Goal: Task Accomplishment & Management: Complete application form

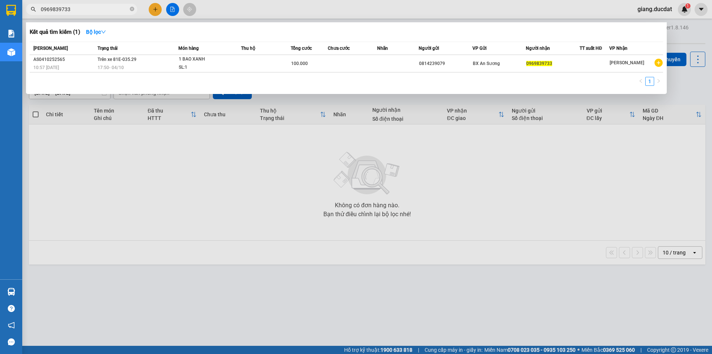
click at [130, 9] on icon "close-circle" at bounding box center [132, 9] width 4 height 4
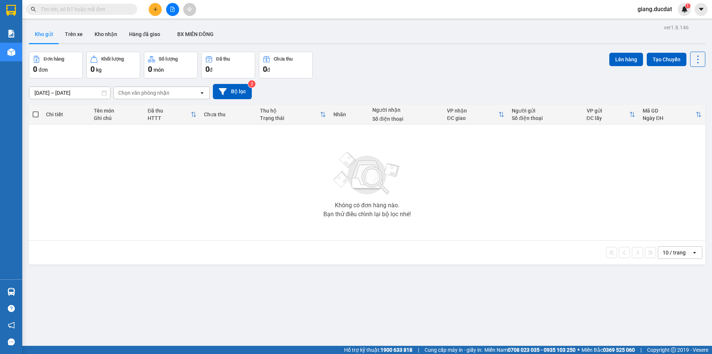
click at [122, 8] on input "text" at bounding box center [85, 9] width 88 height 8
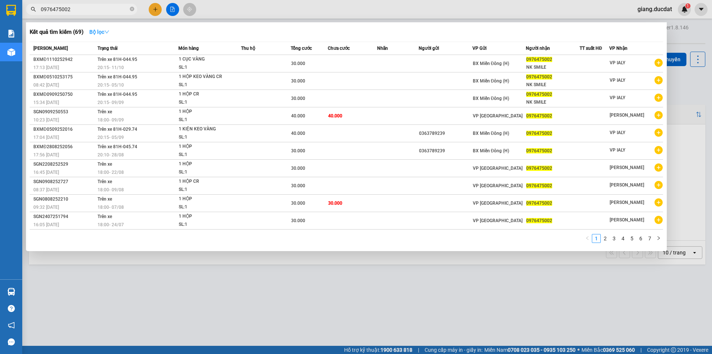
type input "0976475002"
click at [106, 35] on strong "Bộ lọc" at bounding box center [99, 32] width 20 height 6
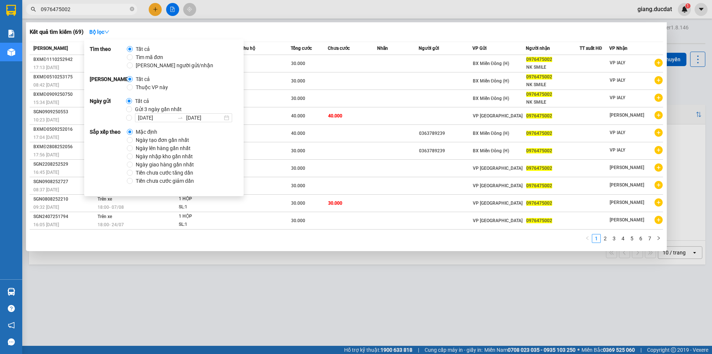
click at [143, 139] on span "Ngày tạo đơn gần nhất" at bounding box center [162, 140] width 59 height 8
click at [133, 139] on input "Ngày tạo đơn gần nhất" at bounding box center [130, 140] width 6 height 6
radio input "true"
radio input "false"
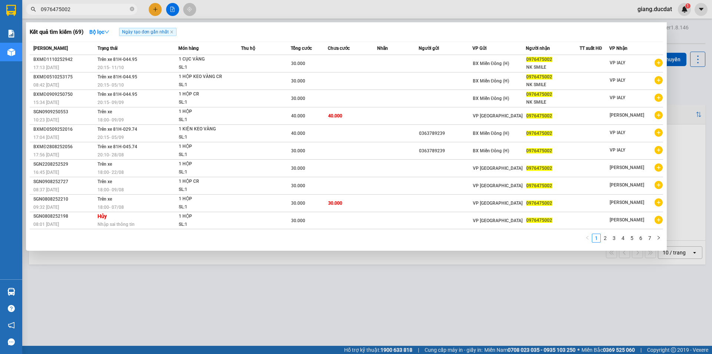
click at [251, 29] on div "Kết quả tìm kiếm ( 69 ) Bộ lọc Ngày tạo đơn gần nhất" at bounding box center [347, 32] width 634 height 12
click at [129, 6] on span "0976475002" at bounding box center [81, 9] width 111 height 11
drag, startPoint x: 132, startPoint y: 9, endPoint x: 115, endPoint y: 7, distance: 17.1
click at [132, 9] on icon "close-circle" at bounding box center [132, 9] width 4 height 4
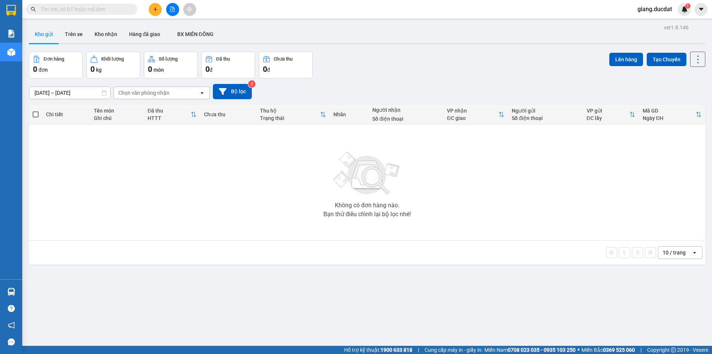
click at [113, 7] on input "text" at bounding box center [85, 9] width 88 height 8
paste input "366780290"
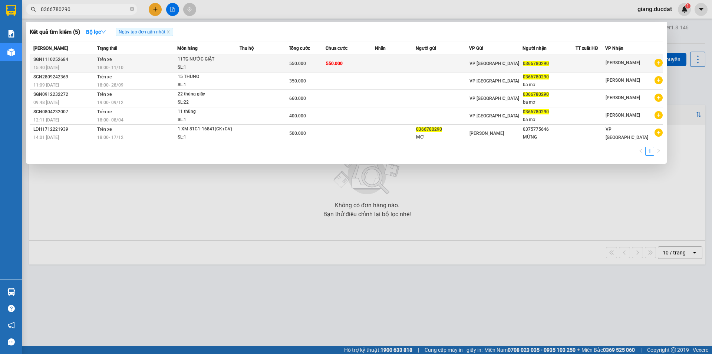
type input "0366780290"
drag, startPoint x: 132, startPoint y: 10, endPoint x: 116, endPoint y: 10, distance: 15.6
click at [132, 10] on icon "close-circle" at bounding box center [132, 9] width 4 height 4
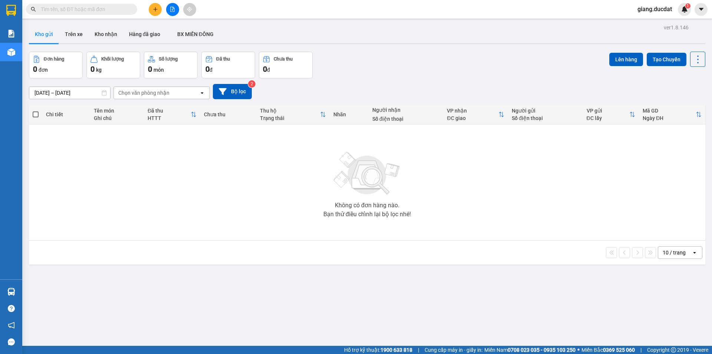
click at [88, 11] on input "text" at bounding box center [85, 9] width 88 height 8
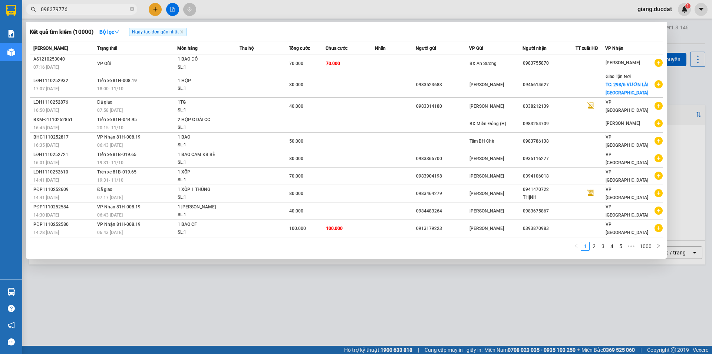
type input "0983797768"
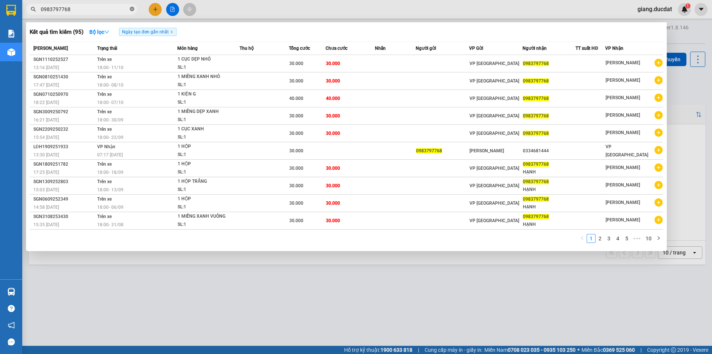
click at [132, 8] on icon "close-circle" at bounding box center [132, 9] width 4 height 4
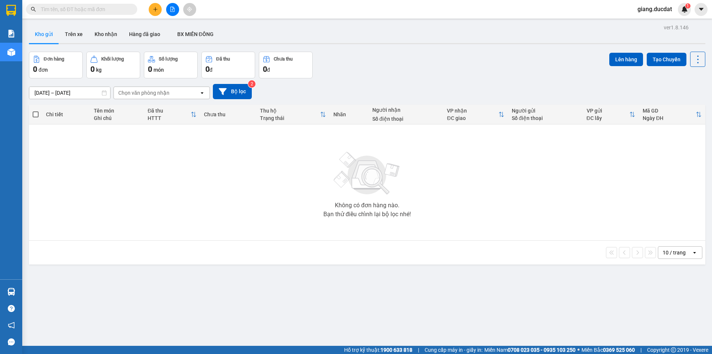
click at [95, 8] on input "text" at bounding box center [85, 9] width 88 height 8
click at [126, 12] on input "text" at bounding box center [85, 9] width 88 height 8
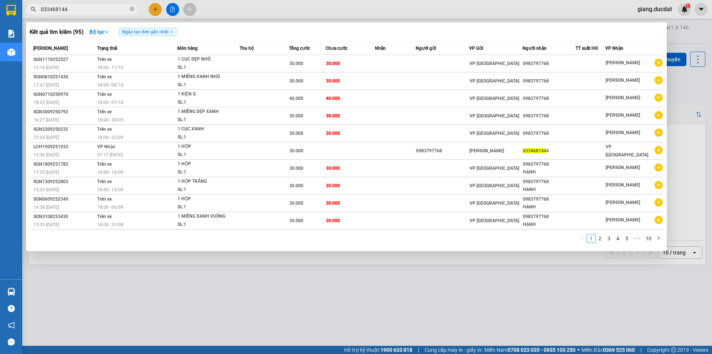
type input "0334681444"
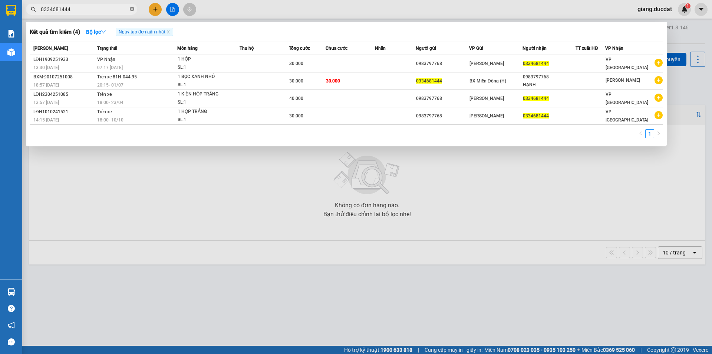
click at [131, 10] on icon "close-circle" at bounding box center [132, 9] width 4 height 4
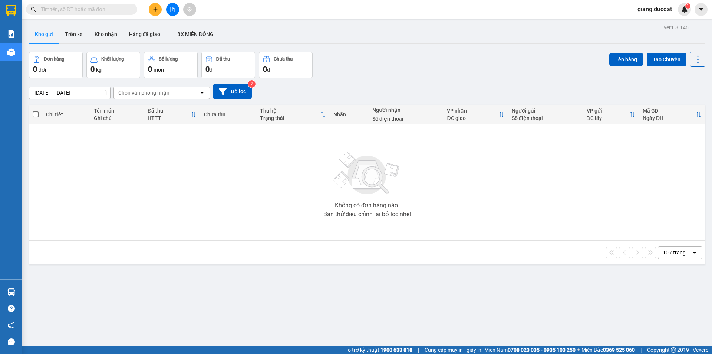
click at [107, 7] on input "text" at bounding box center [85, 9] width 88 height 8
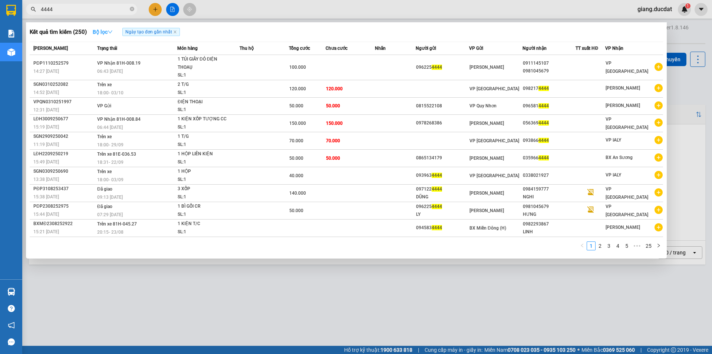
type input "4444"
click at [108, 27] on button "Bộ lọc" at bounding box center [103, 32] width 32 height 12
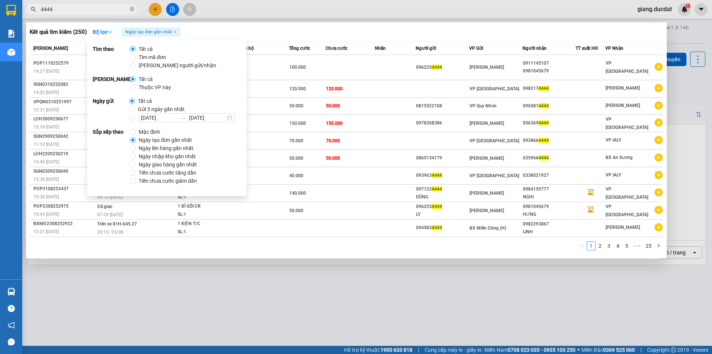
click at [144, 141] on span "Ngày tạo đơn gần nhất" at bounding box center [165, 140] width 59 height 8
click at [136, 141] on input "Ngày tạo đơn gần nhất" at bounding box center [133, 140] width 6 height 6
click at [255, 35] on div "Kết quả tìm kiếm ( 250 ) Bộ lọc Ngày tạo đơn gần nhất" at bounding box center [347, 32] width 634 height 12
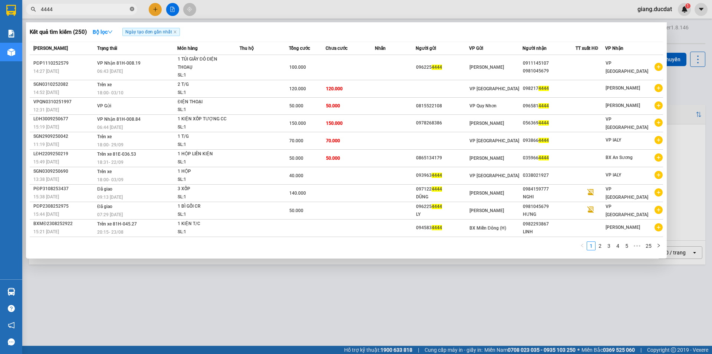
click at [131, 9] on icon "close-circle" at bounding box center [132, 9] width 4 height 4
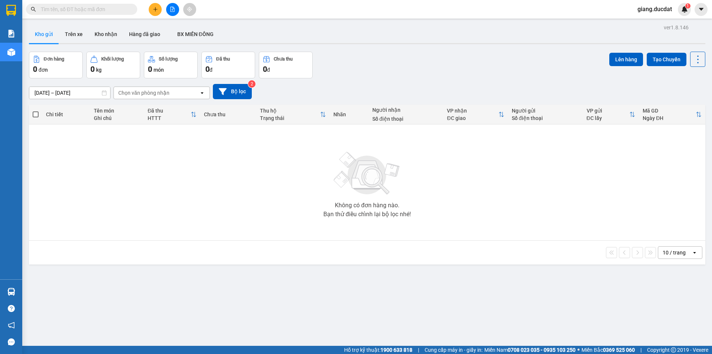
click at [115, 4] on span at bounding box center [81, 9] width 111 height 11
click at [101, 12] on input "text" at bounding box center [85, 9] width 88 height 8
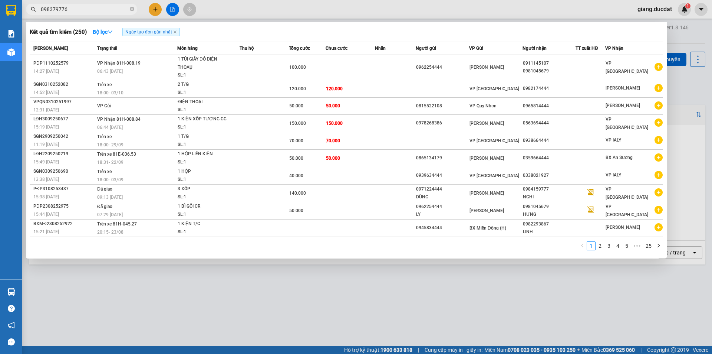
type input "0983797768"
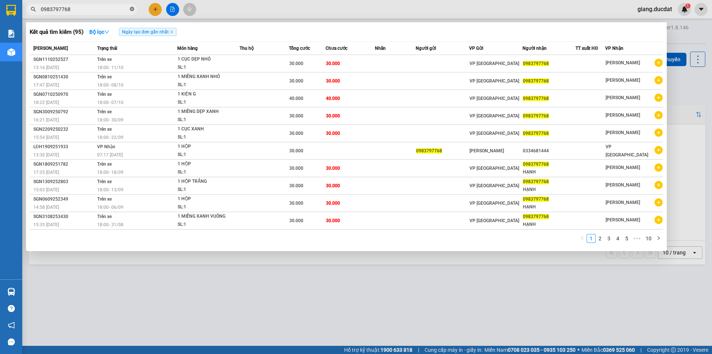
click at [130, 9] on icon "close-circle" at bounding box center [132, 9] width 4 height 4
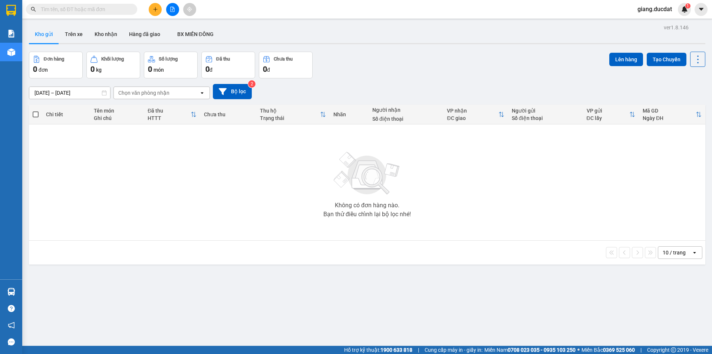
click at [112, 5] on input "text" at bounding box center [85, 9] width 88 height 8
click at [110, 9] on input "text" at bounding box center [85, 9] width 88 height 8
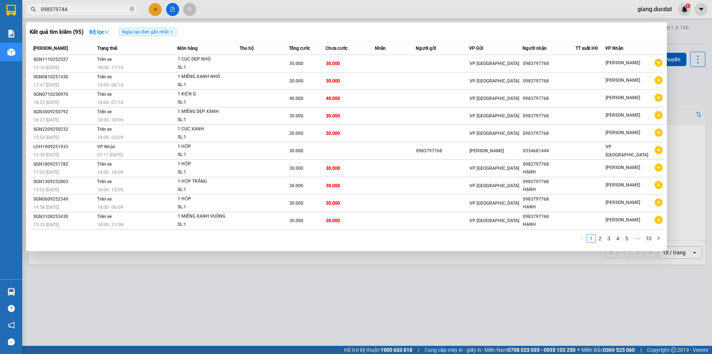
type input "0983797444"
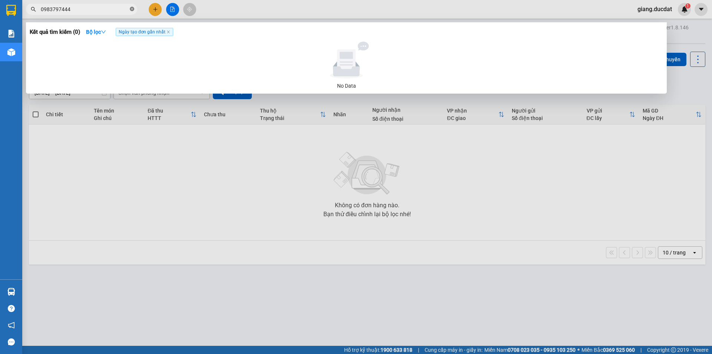
click at [130, 9] on icon "close-circle" at bounding box center [132, 9] width 4 height 4
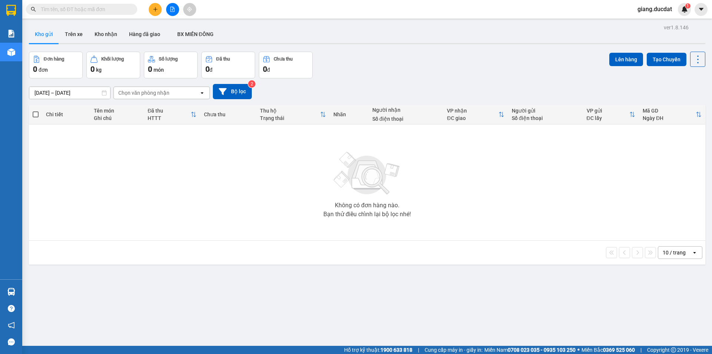
click at [102, 10] on input "text" at bounding box center [85, 9] width 88 height 8
click at [128, 9] on input "text" at bounding box center [85, 9] width 88 height 8
click at [692, 252] on icon "open" at bounding box center [695, 252] width 6 height 6
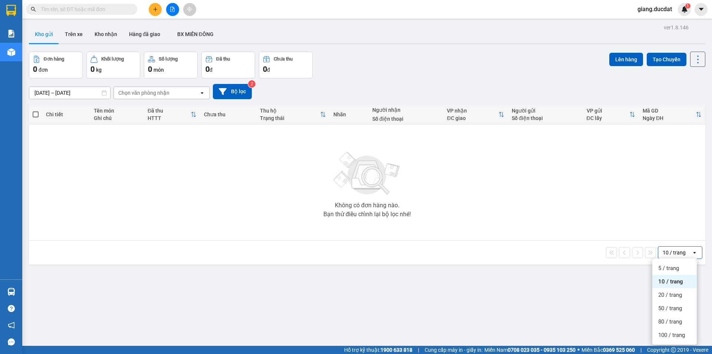
scroll to position [34, 0]
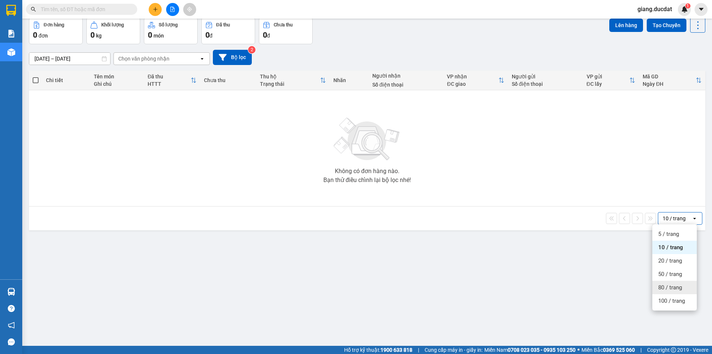
click at [417, 176] on div "Không có đơn hàng nào. Bạn thử điều chỉnh lại bộ lọc nhé!" at bounding box center [367, 147] width 669 height 111
click at [377, 177] on div "Bạn thử điều chỉnh lại bộ lọc nhé!" at bounding box center [368, 180] width 88 height 6
click at [320, 175] on div "Không có đơn hàng nào. Bạn thử điều chỉnh lại bộ lọc nhé!" at bounding box center [367, 147] width 669 height 111
click at [322, 159] on div "Không có đơn hàng nào. Bạn thử điều chỉnh lại bộ lọc nhé!" at bounding box center [367, 147] width 669 height 111
click at [330, 166] on div "Không có đơn hàng nào. Bạn thử điều chỉnh lại bộ lọc nhé!" at bounding box center [367, 147] width 669 height 111
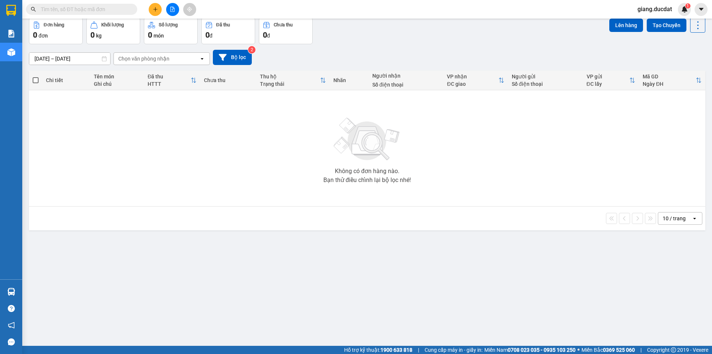
click at [413, 171] on div "Không có đơn hàng nào. Bạn thử điều chỉnh lại bộ lọc nhé!" at bounding box center [367, 147] width 669 height 111
click at [407, 168] on div "Không có đơn hàng nào. Bạn thử điều chỉnh lại bộ lọc nhé!" at bounding box center [367, 147] width 669 height 111
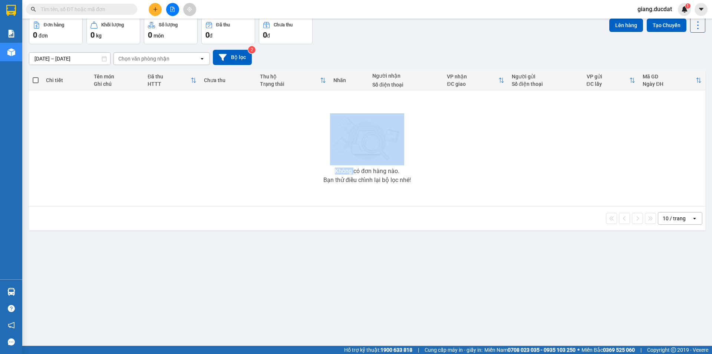
click at [407, 168] on div "Không có đơn hàng nào. Bạn thử điều chỉnh lại bộ lọc nhé!" at bounding box center [367, 147] width 669 height 111
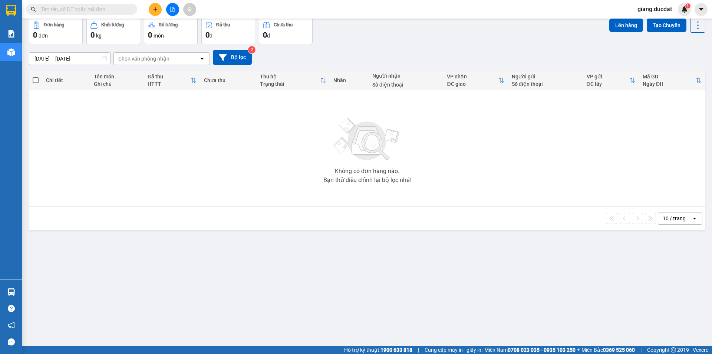
click at [311, 206] on div "10 / trang open" at bounding box center [367, 218] width 677 height 24
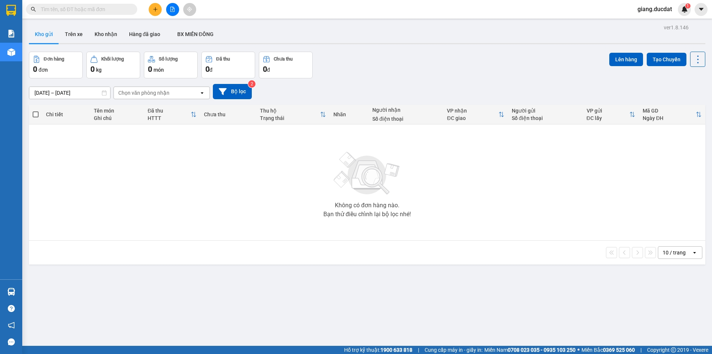
click at [113, 9] on input "text" at bounding box center [85, 9] width 88 height 8
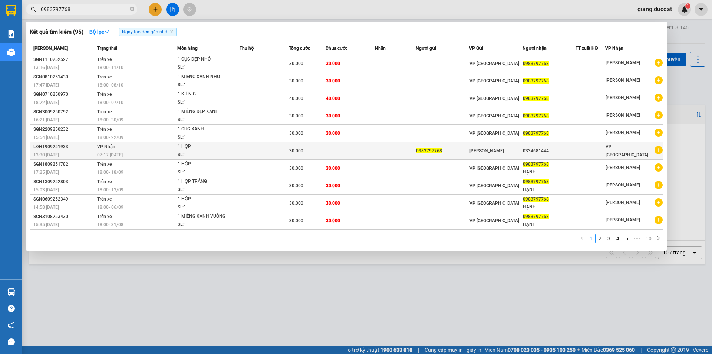
type input "0983797768"
click at [536, 151] on div "0334681444" at bounding box center [549, 151] width 53 height 8
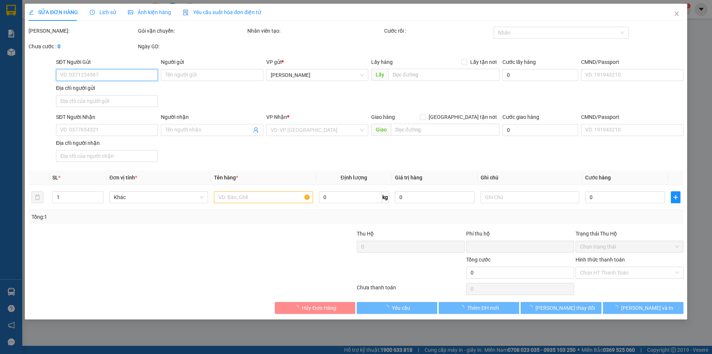
type input "0983797768"
type input "0334681444"
type input "0"
type input "30.000"
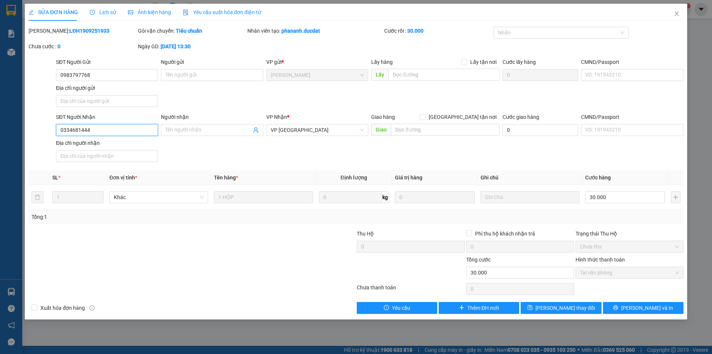
click at [111, 130] on input "0334681444" at bounding box center [107, 130] width 102 height 12
click at [676, 13] on icon "close" at bounding box center [677, 14] width 6 height 6
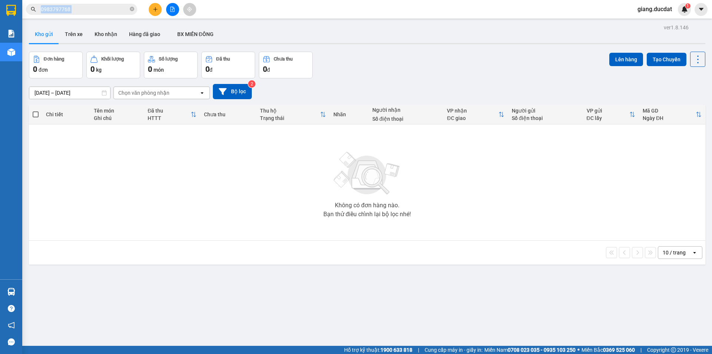
click at [135, 9] on div "0983797768" at bounding box center [72, 9] width 145 height 11
drag, startPoint x: 134, startPoint y: 9, endPoint x: 130, endPoint y: 9, distance: 4.5
click at [133, 9] on span "0983797768" at bounding box center [81, 9] width 111 height 11
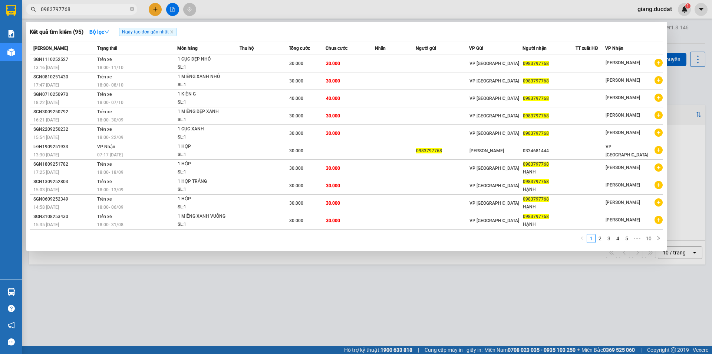
click at [129, 9] on span "0983797768" at bounding box center [81, 9] width 111 height 11
drag, startPoint x: 131, startPoint y: 8, endPoint x: 114, endPoint y: 8, distance: 17.8
click at [130, 8] on icon "close-circle" at bounding box center [132, 9] width 4 height 4
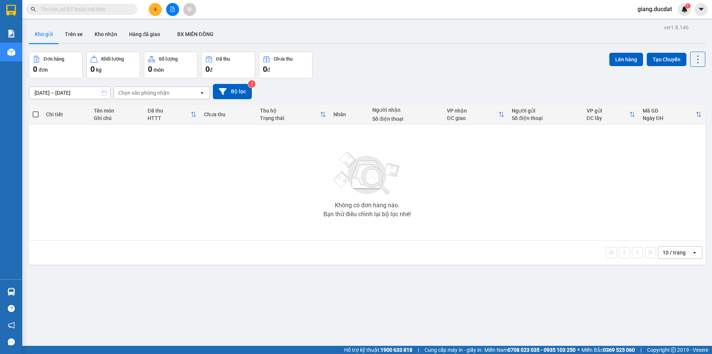
click at [99, 8] on input "text" at bounding box center [85, 9] width 88 height 8
paste input "0334681444"
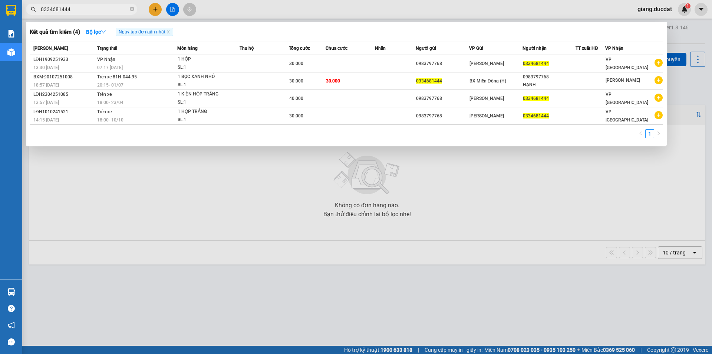
type input "0334681444"
click at [308, 26] on div "Kết quả tìm kiếm ( 4 ) Bộ lọc Ngày tạo đơn gần nhất Mã ĐH Trạng thái Món hàng T…" at bounding box center [346, 84] width 641 height 124
click at [131, 9] on icon "close-circle" at bounding box center [132, 9] width 4 height 4
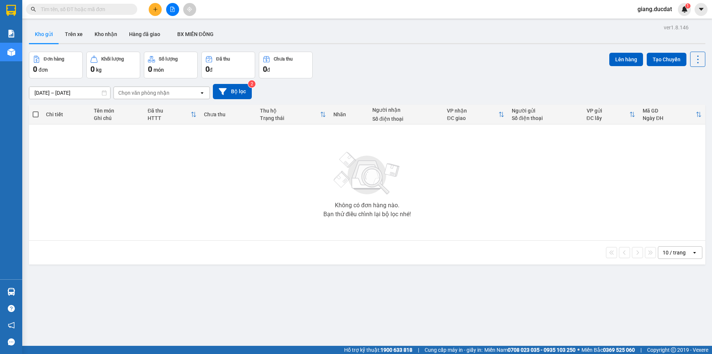
click at [117, 9] on input "text" at bounding box center [85, 9] width 88 height 8
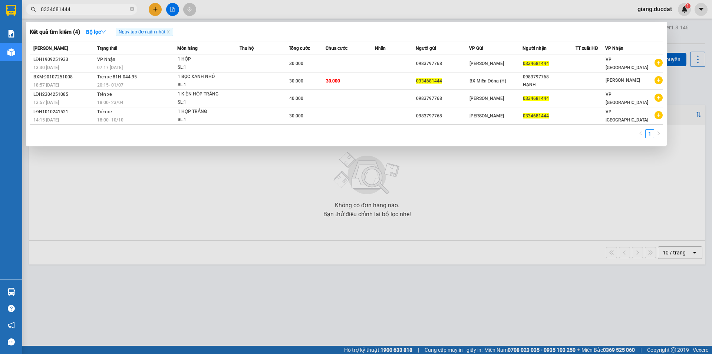
type input "0334681444"
click at [133, 7] on icon "close-circle" at bounding box center [132, 9] width 4 height 4
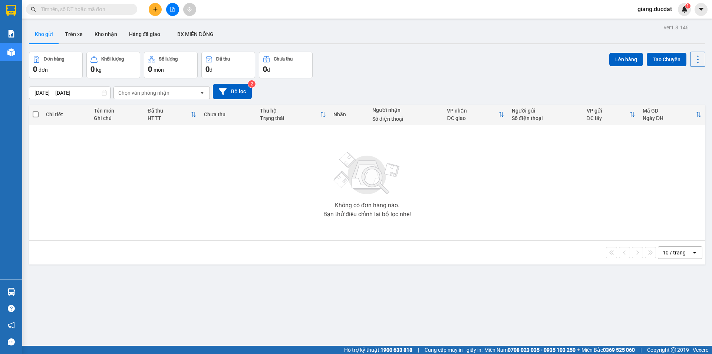
click at [117, 9] on input "text" at bounding box center [85, 9] width 88 height 8
paste input "986183887"
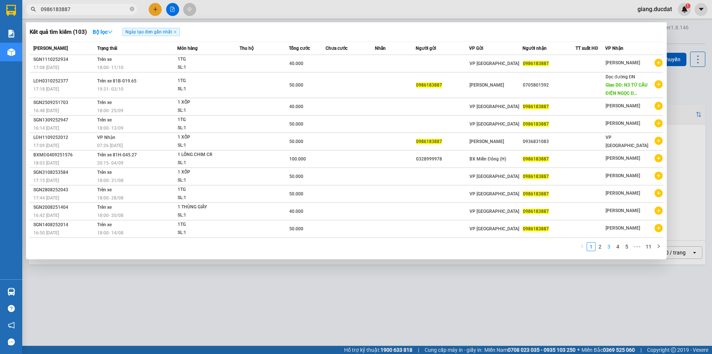
type input "0986183887"
click at [605, 247] on li "3" at bounding box center [609, 246] width 9 height 9
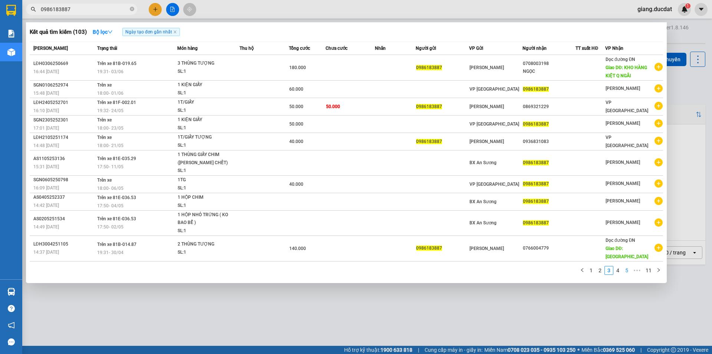
click at [623, 268] on link "5" at bounding box center [627, 270] width 8 height 8
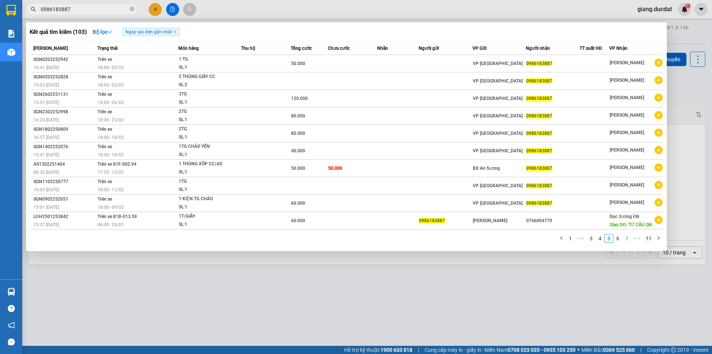
click at [629, 240] on link "7" at bounding box center [627, 238] width 8 height 8
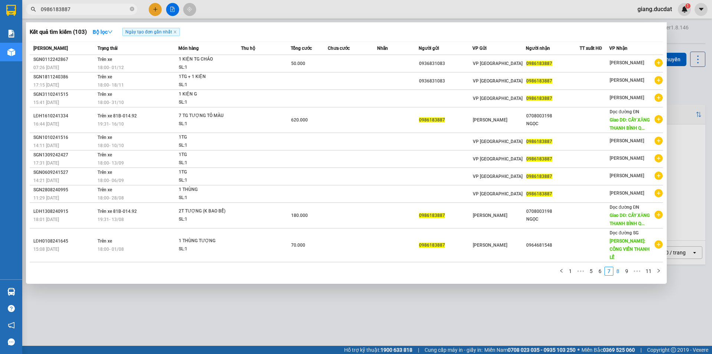
click at [618, 267] on link "8" at bounding box center [618, 271] width 8 height 8
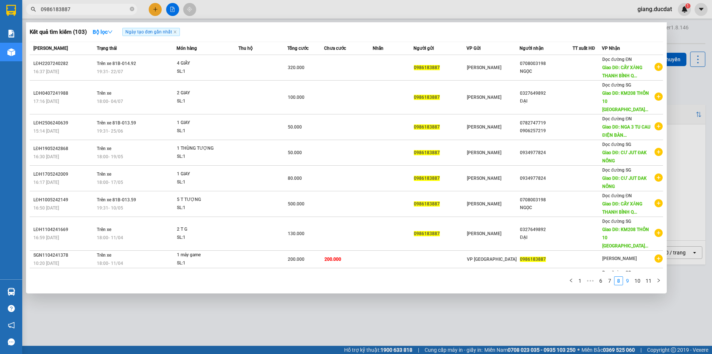
click at [630, 280] on link "9" at bounding box center [628, 280] width 8 height 8
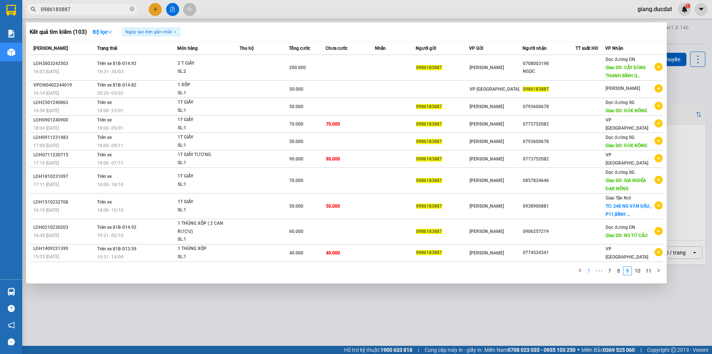
click at [593, 269] on link "1" at bounding box center [589, 270] width 8 height 8
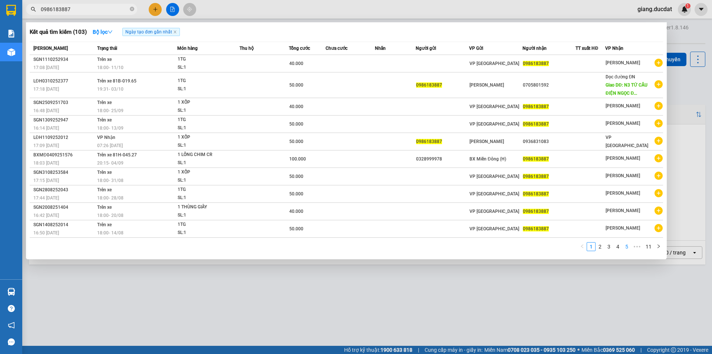
click at [624, 248] on link "5" at bounding box center [627, 246] width 8 height 8
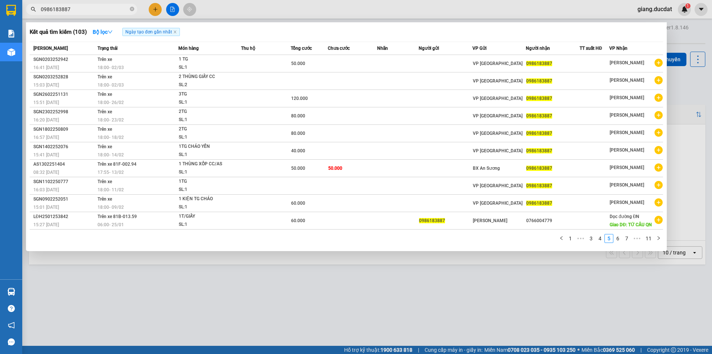
drag, startPoint x: 624, startPoint y: 248, endPoint x: 631, endPoint y: 249, distance: 7.1
click at [631, 249] on div "Kết quả tìm kiếm ( 103 ) Bộ lọc Ngày tạo đơn gần nhất Mã ĐH Trạng thái Món hàng…" at bounding box center [346, 136] width 641 height 229
click at [571, 240] on link "1" at bounding box center [571, 238] width 8 height 8
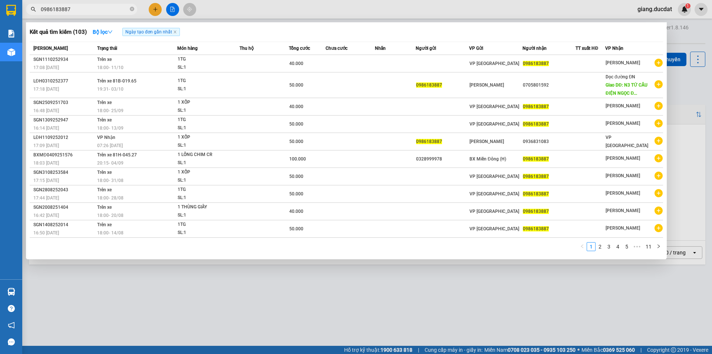
click at [551, 247] on div "1 2 3 4 5 ••• 11" at bounding box center [347, 248] width 634 height 13
click at [494, 254] on div "1 2 3 4 5 ••• 11" at bounding box center [347, 248] width 634 height 13
click at [493, 252] on div "1 2 3 4 5 ••• 11" at bounding box center [347, 248] width 634 height 13
click at [478, 249] on div "1 2 3 4 5 ••• 11" at bounding box center [347, 248] width 634 height 13
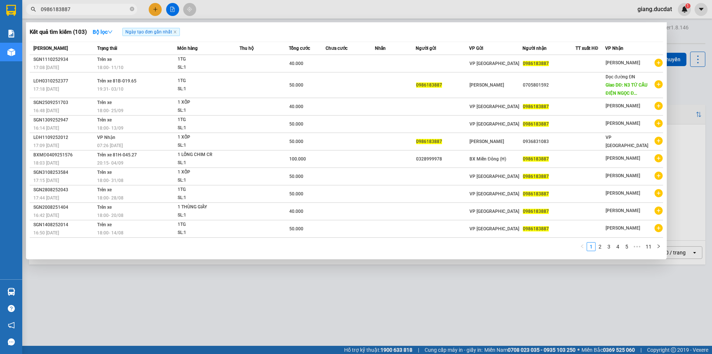
click at [482, 252] on div "1 2 3 4 5 ••• 11" at bounding box center [347, 248] width 634 height 13
click at [482, 248] on div "1 2 3 4 5 ••• 11" at bounding box center [347, 248] width 634 height 13
click at [130, 9] on icon "close-circle" at bounding box center [132, 9] width 4 height 4
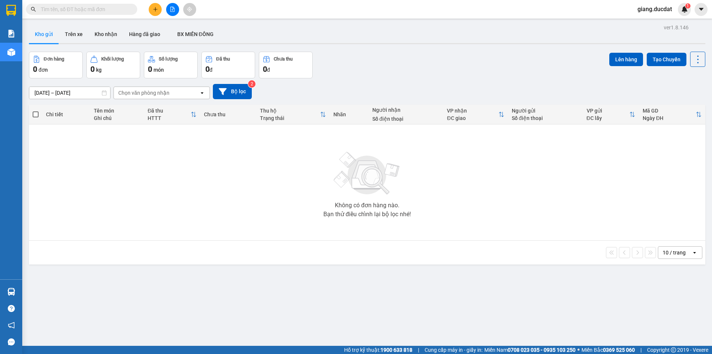
click at [103, 10] on input "text" at bounding box center [85, 9] width 88 height 8
paste input "398077026"
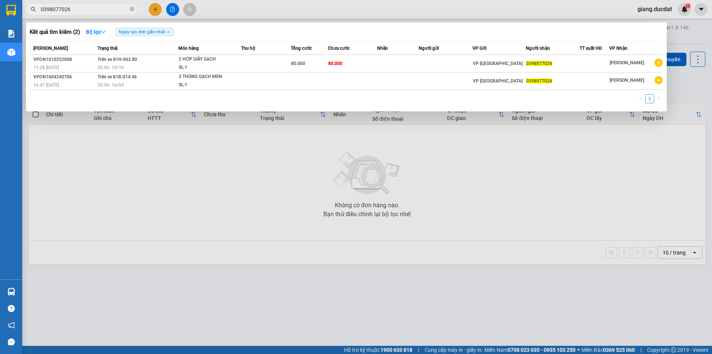
type input "0398077026"
click at [132, 11] on icon "close-circle" at bounding box center [132, 9] width 4 height 4
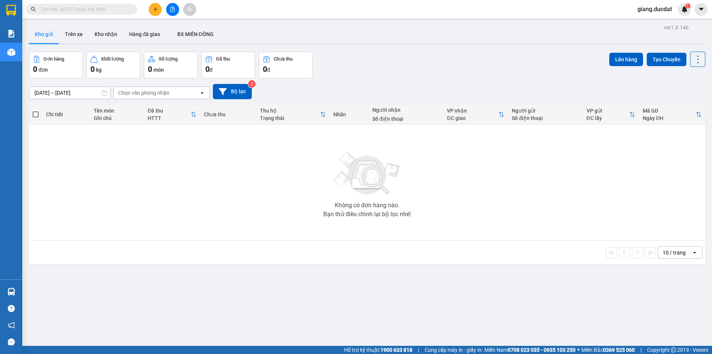
click at [84, 8] on input "text" at bounding box center [85, 9] width 88 height 8
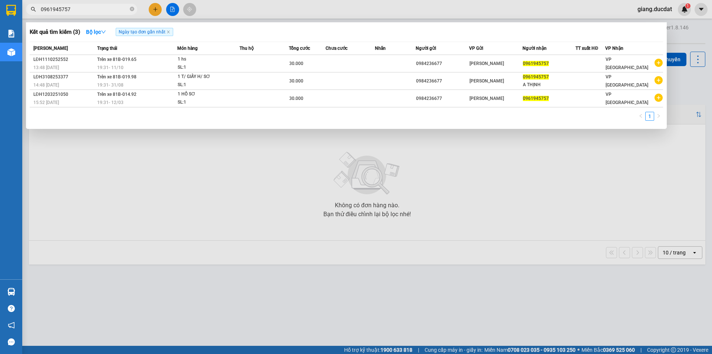
type input "0961945757"
click at [403, 32] on div "Kết quả tìm kiếm ( 3 ) Bộ lọc Ngày tạo đơn gần nhất" at bounding box center [347, 32] width 634 height 12
click at [157, 8] on div at bounding box center [356, 177] width 712 height 354
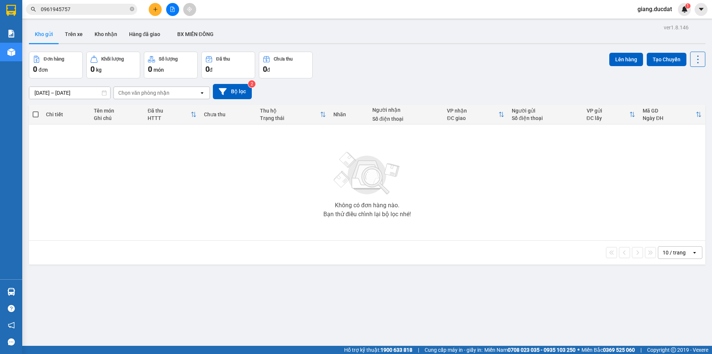
click at [157, 8] on icon "plus" at bounding box center [155, 9] width 5 height 5
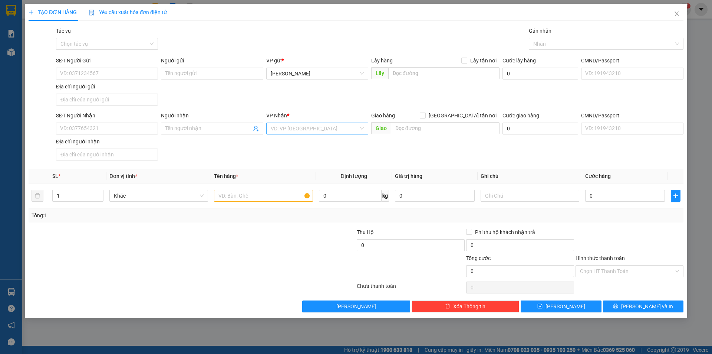
click at [287, 129] on input "search" at bounding box center [315, 128] width 88 height 11
type input "Q"
drag, startPoint x: 299, startPoint y: 145, endPoint x: 257, endPoint y: 187, distance: 59.6
click at [299, 145] on div "VP Quy Nhơn" at bounding box center [317, 143] width 93 height 8
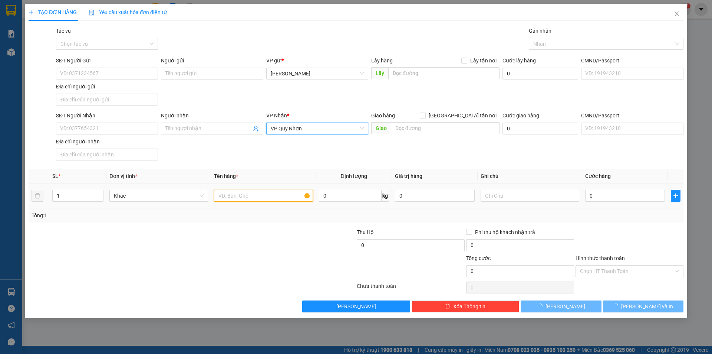
click at [235, 195] on input "text" at bounding box center [263, 196] width 99 height 12
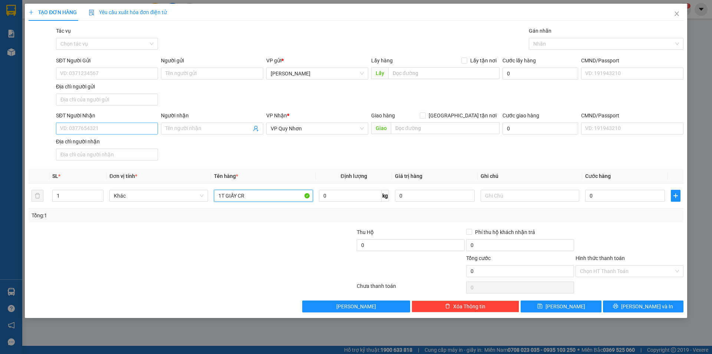
type input "1T GIẤY CR"
click at [111, 122] on input "SĐT Người Nhận" at bounding box center [107, 128] width 102 height 12
type input "0794674290"
click at [81, 73] on input "SĐT Người Gửi" at bounding box center [107, 74] width 102 height 12
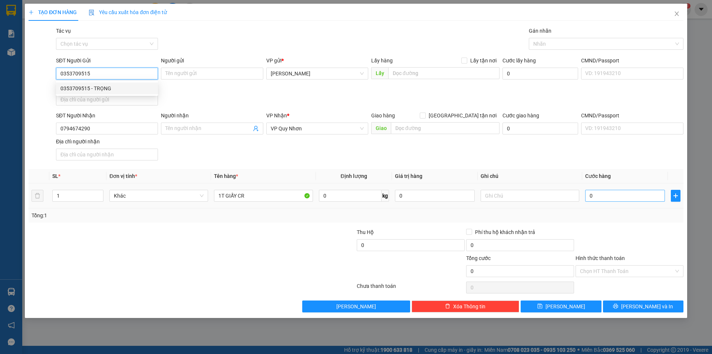
type input "0353709515"
click at [621, 196] on input "0" at bounding box center [625, 196] width 80 height 12
type input "4"
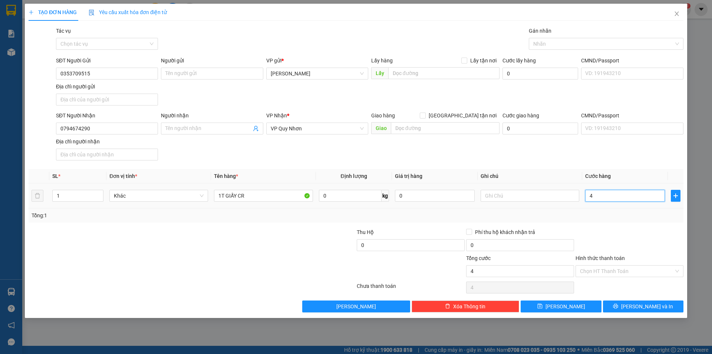
type input "40"
click at [427, 125] on input "text" at bounding box center [445, 128] width 109 height 12
type input "40.000"
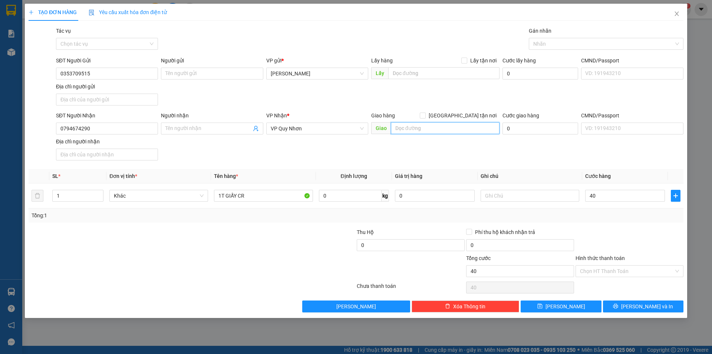
type input "40.000"
type input "D"
type input "ĐH QUY NHƠN"
click at [448, 128] on input "ĐH QUY NHƠN" at bounding box center [445, 128] width 109 height 12
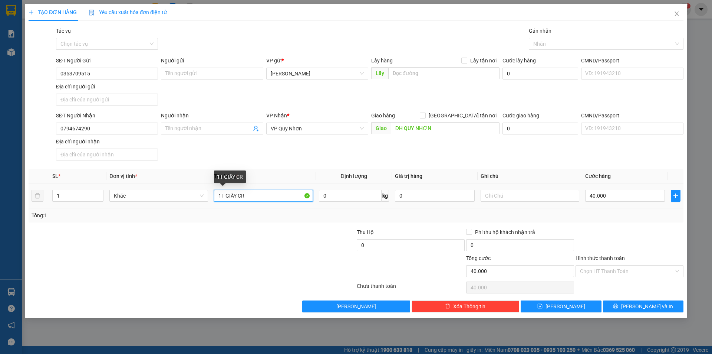
click at [279, 194] on input "1T GIẤY CR" at bounding box center [263, 196] width 99 height 12
type input "1T GIẤY CR+ 30K TIỀN GTN"
click at [661, 268] on input "Hình thức thanh toán" at bounding box center [627, 270] width 94 height 11
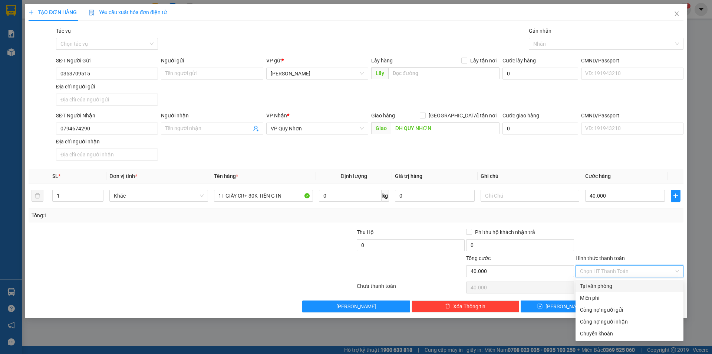
click at [638, 289] on div "Tại văn phòng" at bounding box center [629, 286] width 99 height 8
type input "0"
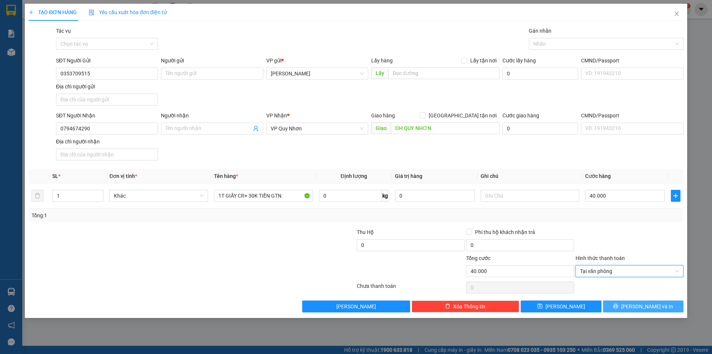
click at [641, 307] on span "[PERSON_NAME] và In" at bounding box center [647, 306] width 52 height 8
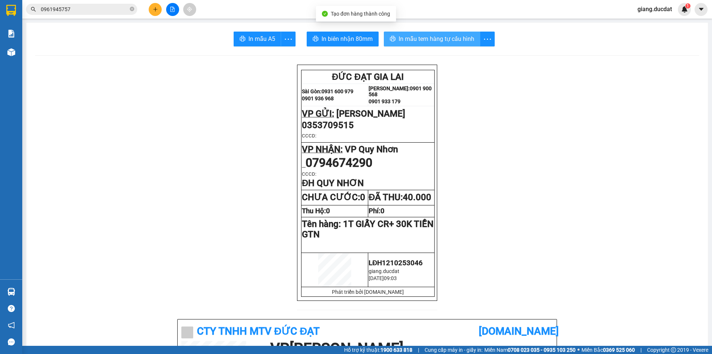
click at [424, 45] on button "In mẫu tem hàng tự cấu hình" at bounding box center [432, 39] width 96 height 15
click at [134, 13] on span at bounding box center [132, 9] width 4 height 7
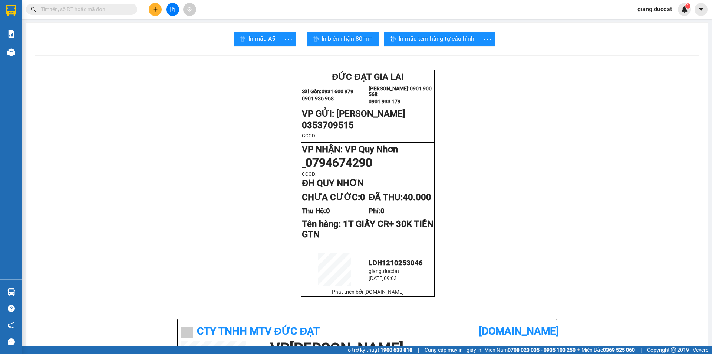
click at [133, 12] on span at bounding box center [132, 9] width 4 height 8
click at [119, 9] on input "text" at bounding box center [85, 9] width 88 height 8
paste input "904752647"
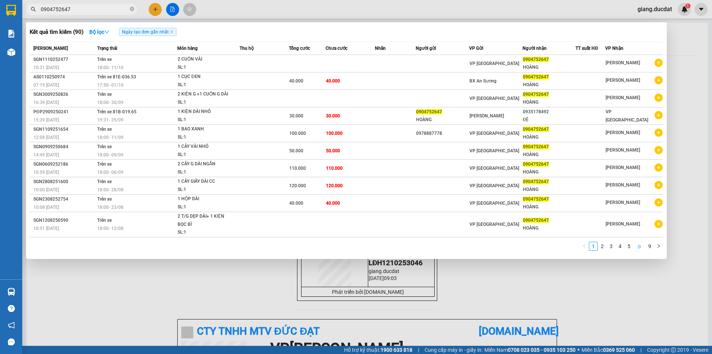
type input "0904752647"
click at [638, 248] on span "•••" at bounding box center [640, 246] width 12 height 9
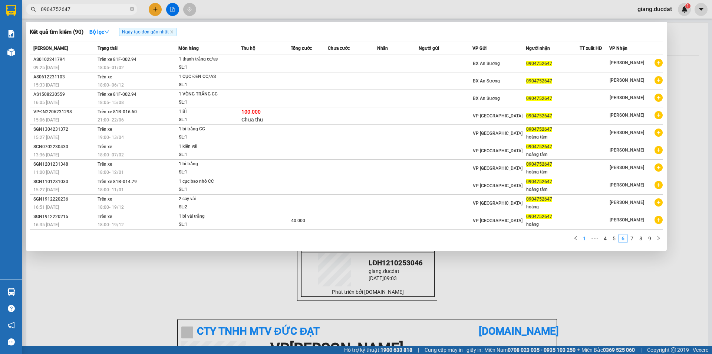
click at [587, 239] on link "1" at bounding box center [585, 238] width 8 height 8
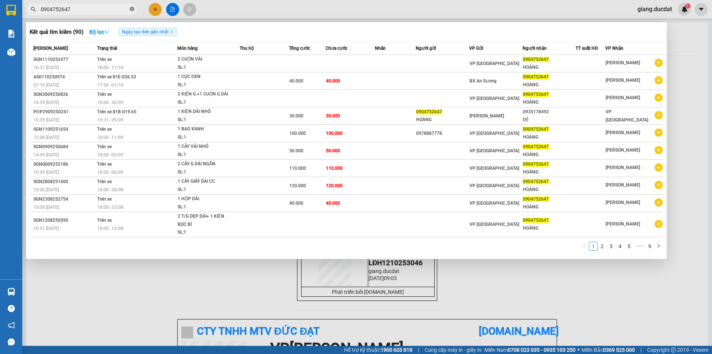
click at [130, 8] on icon "close-circle" at bounding box center [132, 9] width 4 height 4
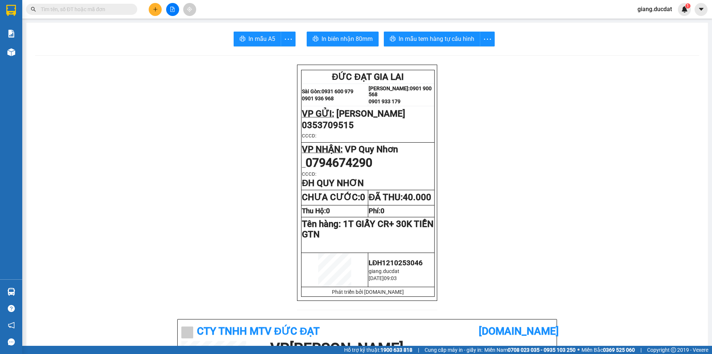
click at [118, 9] on input "text" at bounding box center [85, 9] width 88 height 8
paste input "357238579"
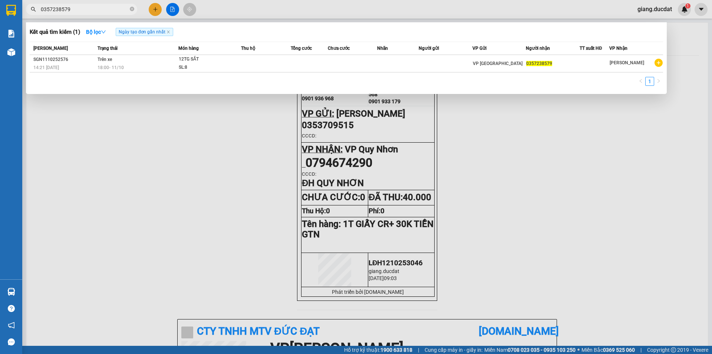
type input "0357238579"
click at [132, 9] on icon "close-circle" at bounding box center [132, 9] width 4 height 4
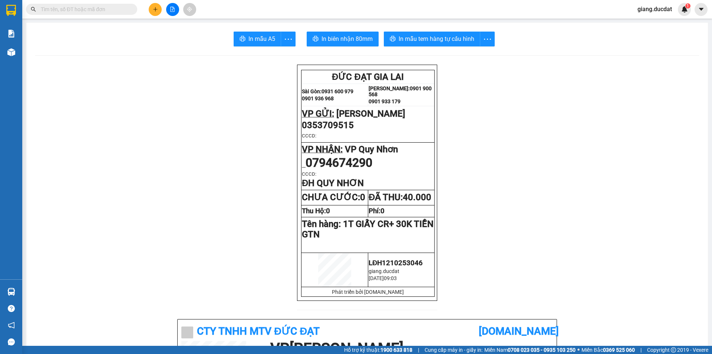
click at [109, 9] on input "text" at bounding box center [85, 9] width 88 height 8
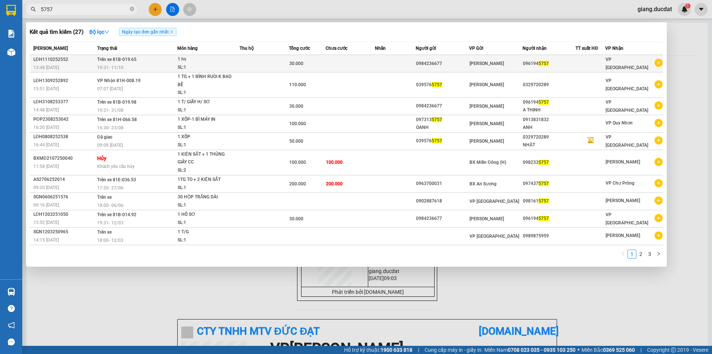
type input "5757"
click at [233, 59] on div "1 hs" at bounding box center [206, 59] width 56 height 8
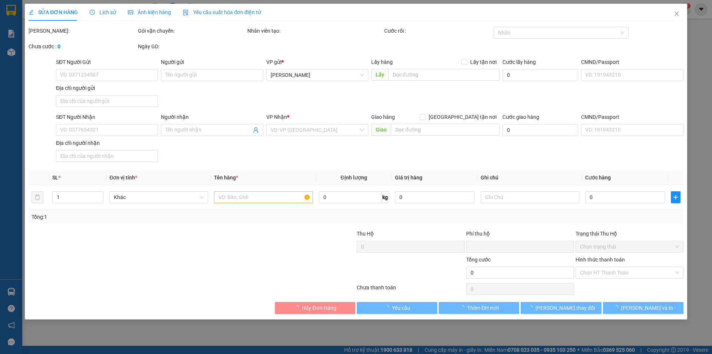
type input "0984236677"
type input "0961945757"
type input "0"
type input "30.000"
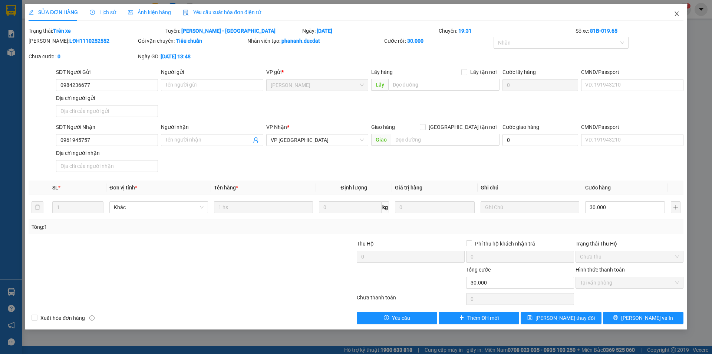
click at [679, 16] on icon "close" at bounding box center [677, 14] width 6 height 6
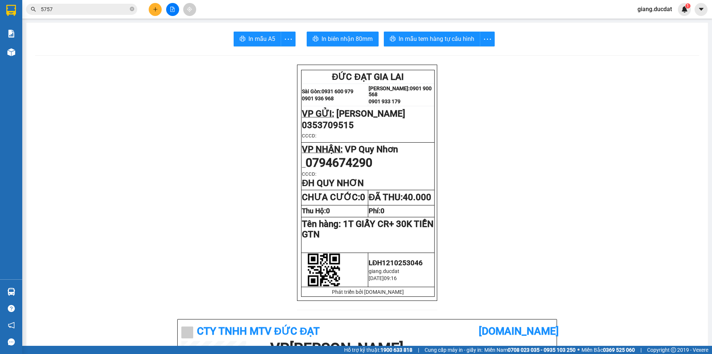
click at [130, 9] on icon "close-circle" at bounding box center [132, 9] width 4 height 4
click at [105, 2] on div "Kết quả tìm kiếm ( 27 ) Bộ lọc Ngày tạo đơn gần nhất Mã ĐH Trạng thái Món hàng …" at bounding box center [356, 9] width 712 height 19
click at [105, 9] on input "text" at bounding box center [85, 9] width 88 height 8
paste input "963749977"
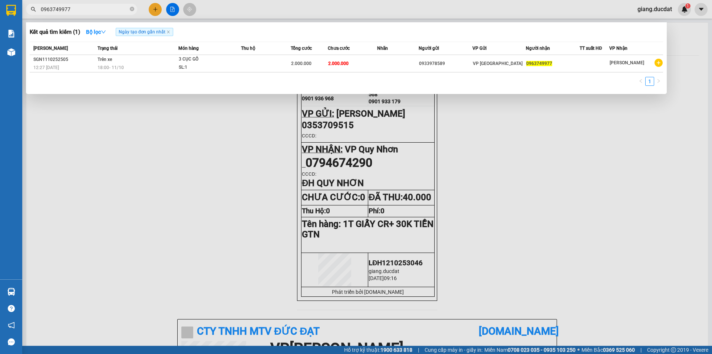
type input "0963749977"
click at [134, 10] on icon "close-circle" at bounding box center [132, 9] width 4 height 4
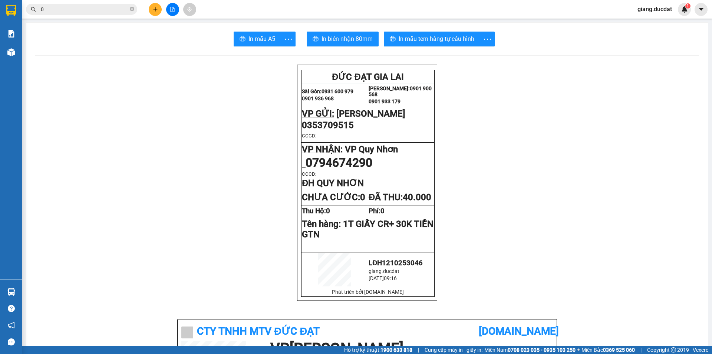
paste input "918349423"
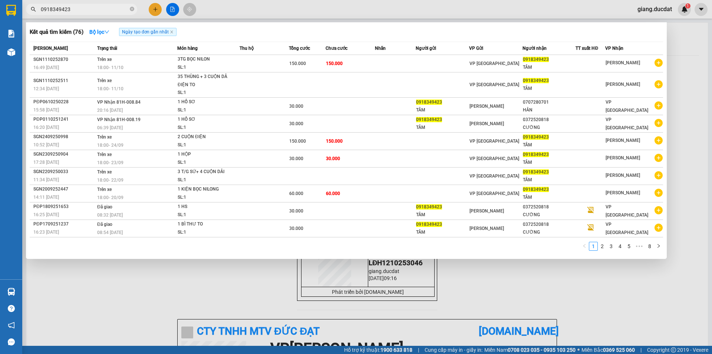
type input "0918349423"
drag, startPoint x: 131, startPoint y: 10, endPoint x: 115, endPoint y: 9, distance: 16.3
click at [131, 9] on icon "close-circle" at bounding box center [132, 9] width 4 height 4
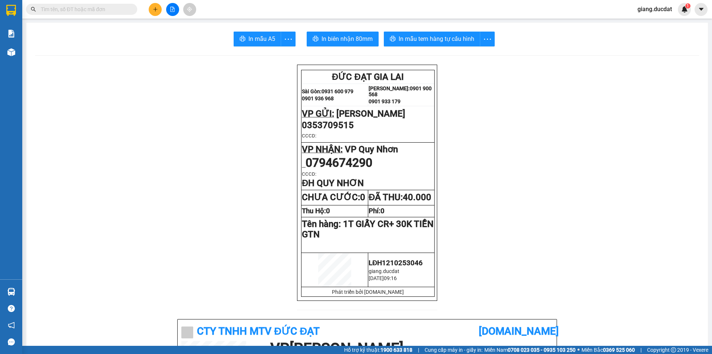
click at [111, 9] on input "text" at bounding box center [85, 9] width 88 height 8
paste input "378594848"
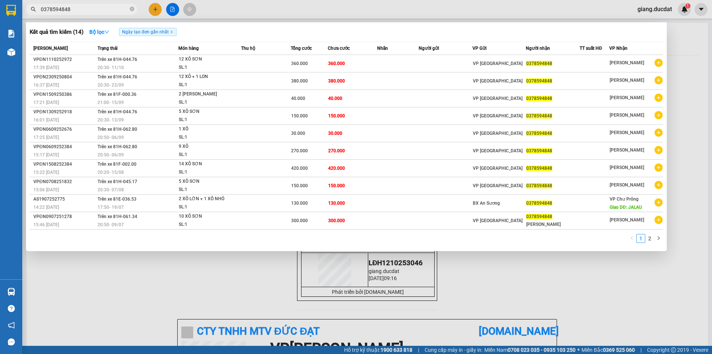
type input "0378594848"
drag, startPoint x: 129, startPoint y: 9, endPoint x: 133, endPoint y: 9, distance: 4.5
click at [130, 9] on span "0378594848" at bounding box center [81, 9] width 111 height 11
click at [129, 11] on span "0378594848" at bounding box center [81, 9] width 111 height 11
click at [131, 10] on icon "close-circle" at bounding box center [132, 9] width 4 height 4
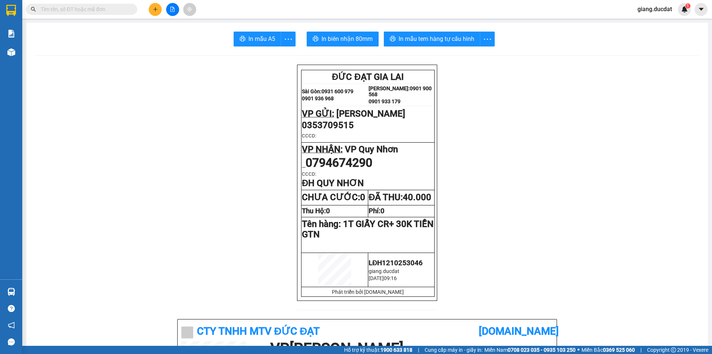
click at [124, 10] on input "text" at bounding box center [85, 9] width 88 height 8
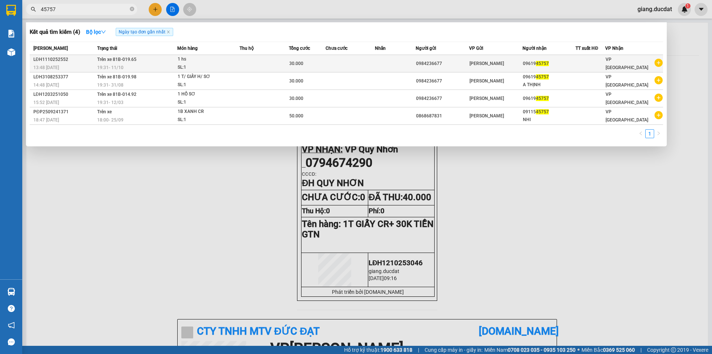
type input "45757"
click at [233, 69] on div "SL: 1" at bounding box center [206, 67] width 56 height 8
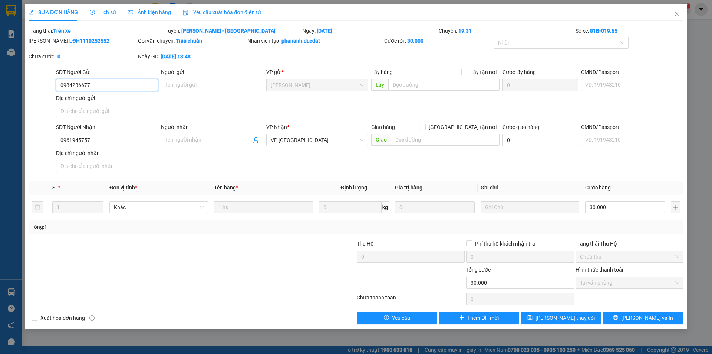
type input "0984236677"
type input "0961945757"
type input "0"
type input "30.000"
click at [679, 13] on icon "close" at bounding box center [677, 14] width 6 height 6
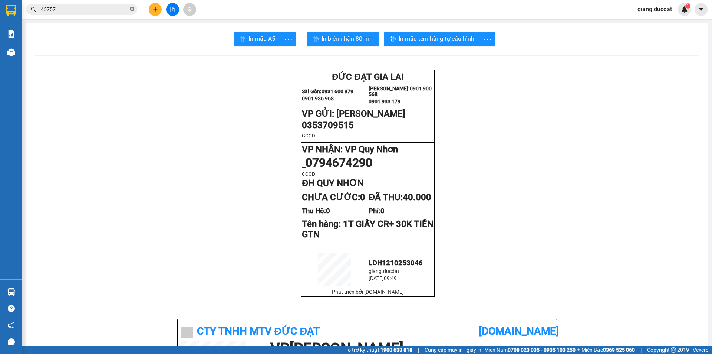
click at [130, 9] on icon "close-circle" at bounding box center [132, 9] width 4 height 4
click at [106, 9] on input "text" at bounding box center [85, 9] width 88 height 8
click at [169, 9] on button at bounding box center [172, 9] width 13 height 13
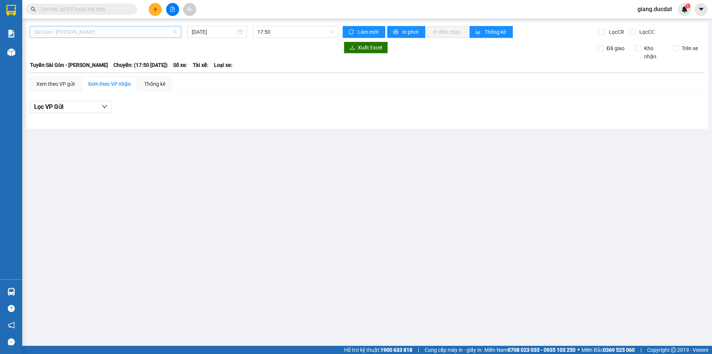
click at [118, 32] on span "Sài Gòn - [PERSON_NAME]" at bounding box center [105, 31] width 143 height 11
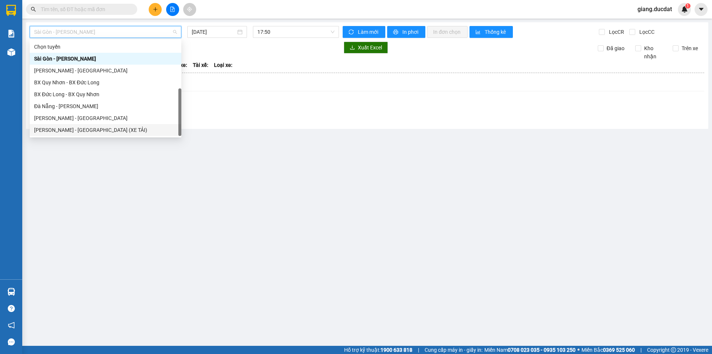
scroll to position [12, 0]
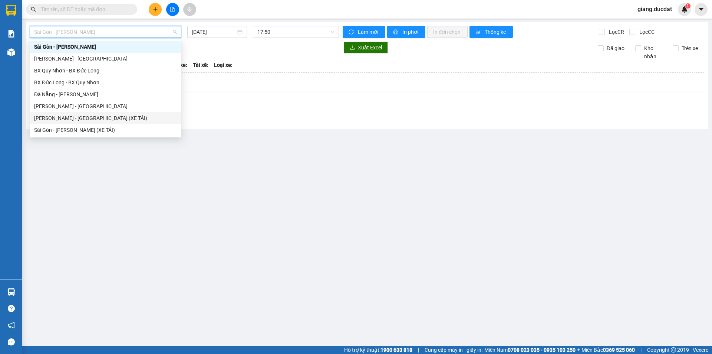
click at [73, 122] on div "[PERSON_NAME] - [GEOGRAPHIC_DATA] (XE TẢI)" at bounding box center [105, 118] width 143 height 8
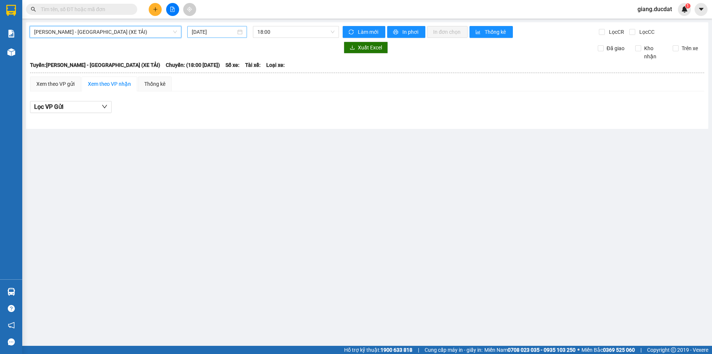
click at [206, 31] on input "[DATE]" at bounding box center [214, 32] width 44 height 8
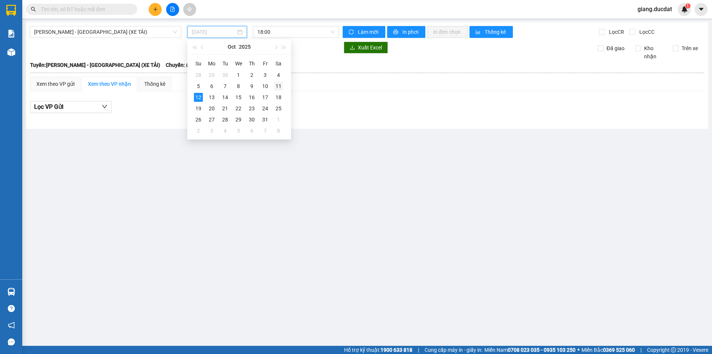
click at [280, 87] on div "11" at bounding box center [278, 86] width 9 height 9
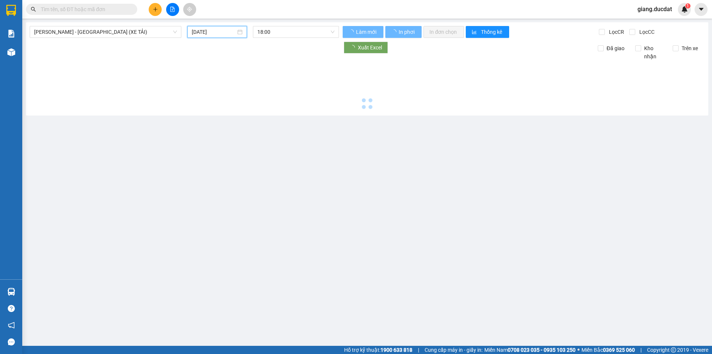
type input "[DATE]"
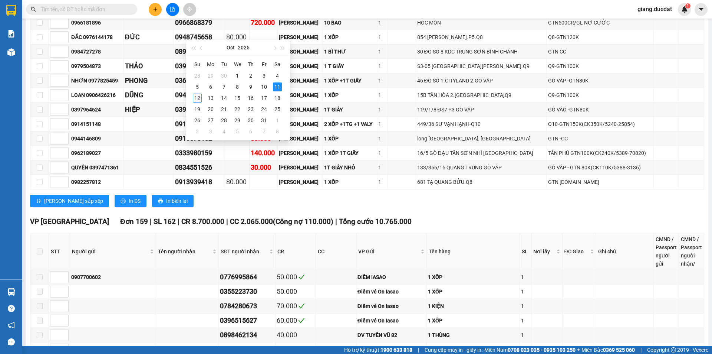
scroll to position [582, 0]
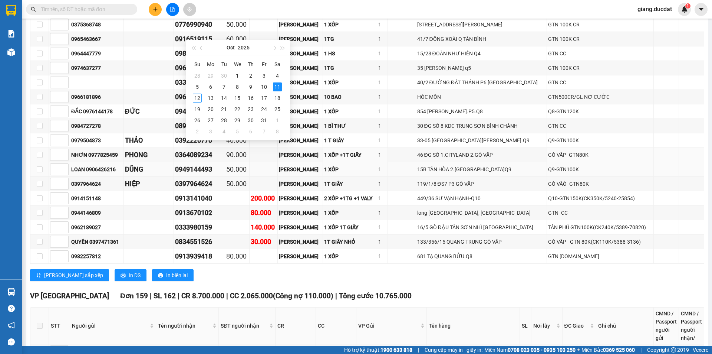
click at [424, 173] on div "15B TÂN HÒA 2.[GEOGRAPHIC_DATA]Q9" at bounding box center [481, 169] width 128 height 8
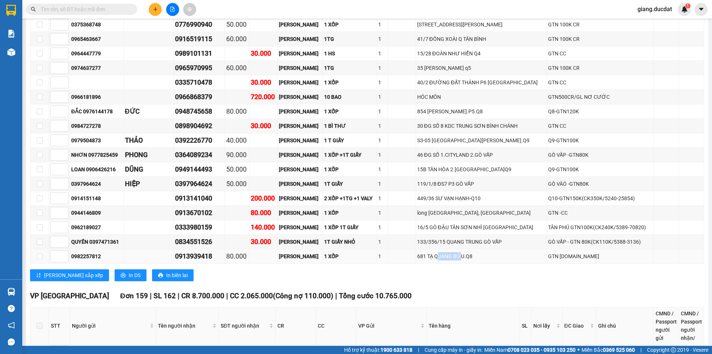
drag, startPoint x: 447, startPoint y: 256, endPoint x: 468, endPoint y: 253, distance: 21.6
click at [468, 253] on div "681 TẠ QUANG BỬU.Q8" at bounding box center [481, 256] width 128 height 8
click at [476, 196] on div "449/36 SƯ VẠN HẠNH-Q10" at bounding box center [481, 198] width 128 height 8
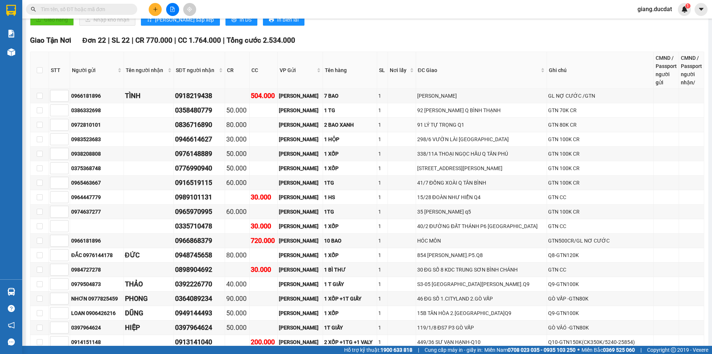
scroll to position [476, 0]
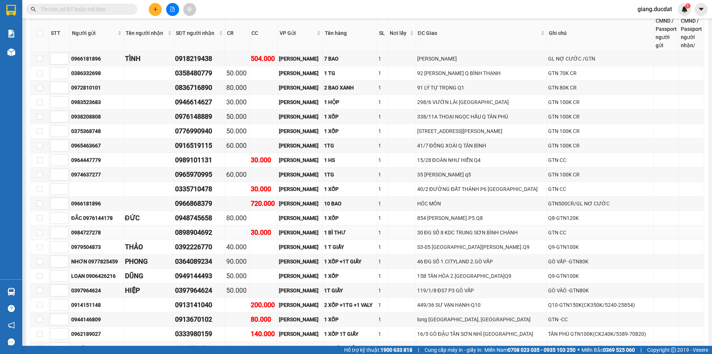
drag, startPoint x: 325, startPoint y: 230, endPoint x: 349, endPoint y: 231, distance: 24.1
click at [349, 231] on tr "0984727278 0898904692 30.000 [PERSON_NAME] 1 BÌ THƯ 1 30 ĐG SỐ 8 KDC TRUNG SƠN …" at bounding box center [367, 232] width 674 height 14
click at [199, 231] on div "0898904692" at bounding box center [199, 232] width 49 height 10
drag, startPoint x: 325, startPoint y: 232, endPoint x: 366, endPoint y: 231, distance: 41.2
click at [366, 231] on tr "0984727278 0898904692 30.000 [PERSON_NAME] 1 BÌ THƯ 1 30 ĐG SỐ 8 KDC TRUNG SƠN …" at bounding box center [367, 232] width 674 height 14
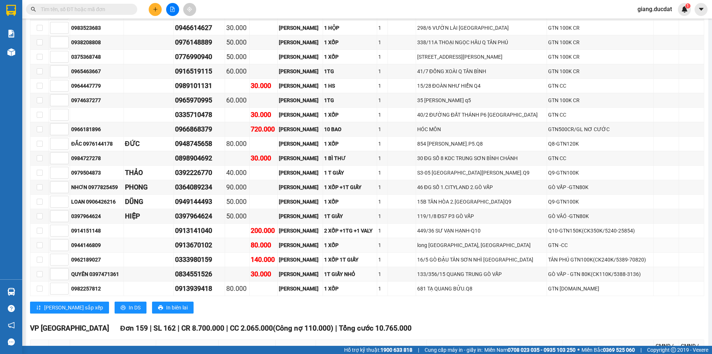
scroll to position [513, 0]
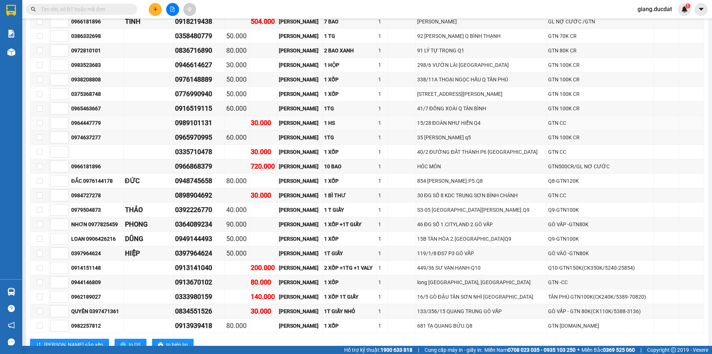
click at [200, 122] on div "0989101131" at bounding box center [199, 123] width 49 height 10
copy div "0989101131"
click at [124, 7] on input "text" at bounding box center [85, 9] width 88 height 8
paste input "0989101131"
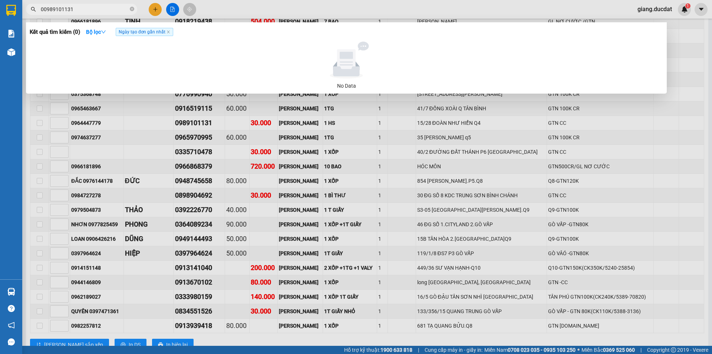
click at [44, 7] on input "00989101131" at bounding box center [85, 9] width 88 height 8
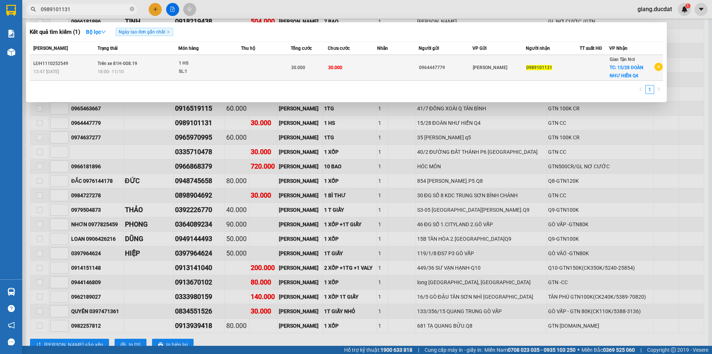
type input "0989101131"
click at [406, 72] on td at bounding box center [397, 68] width 41 height 26
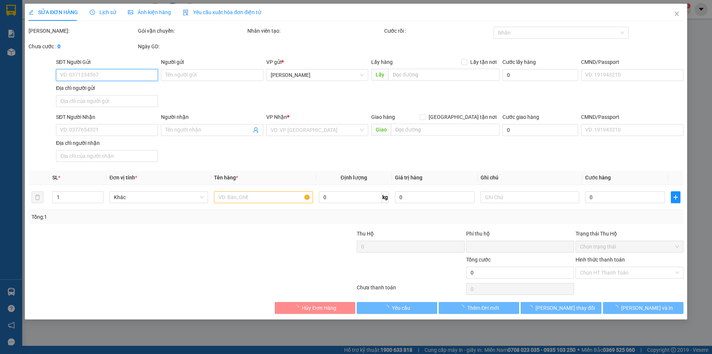
type input "0964447779"
type input "0989101131"
checkbox input "true"
type input "15/28 ĐOÀN NHƯ HIỂN Q4"
type input "0"
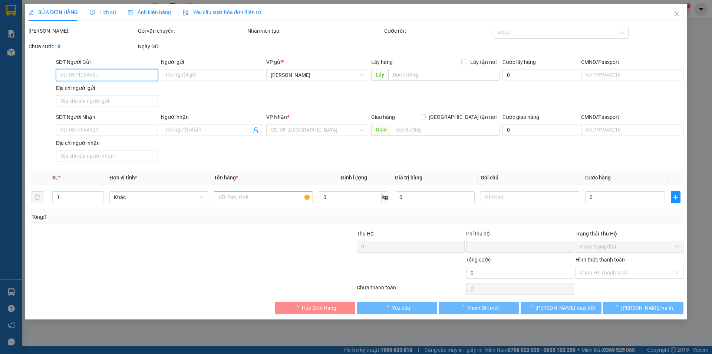
type input "30.000"
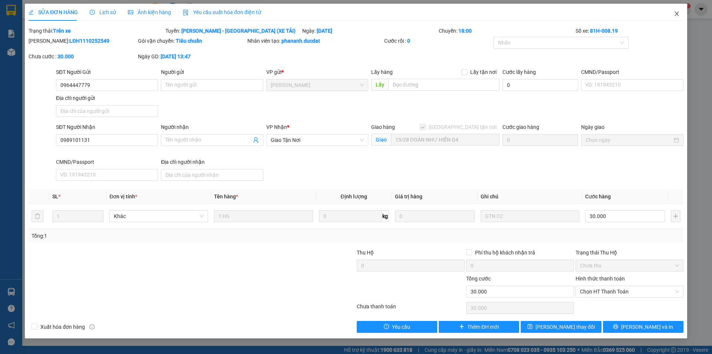
click at [676, 14] on icon "close" at bounding box center [677, 14] width 6 height 6
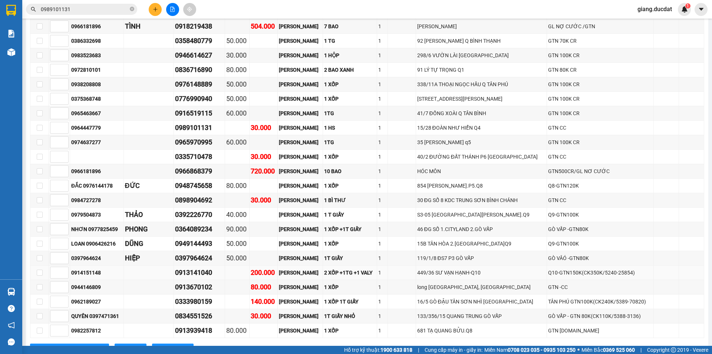
scroll to position [471, 0]
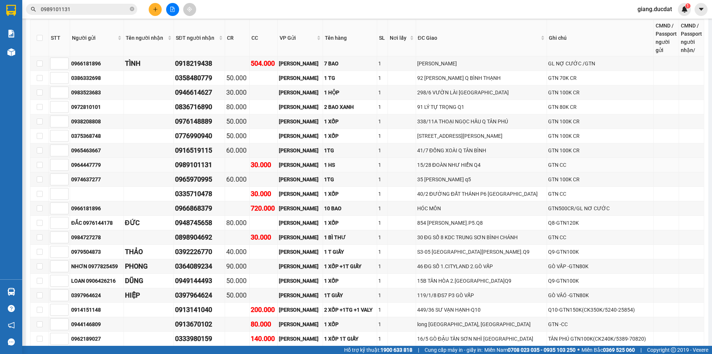
click at [337, 165] on div "1 HS" at bounding box center [350, 165] width 52 height 8
click at [285, 166] on div "[PERSON_NAME]" at bounding box center [300, 165] width 42 height 8
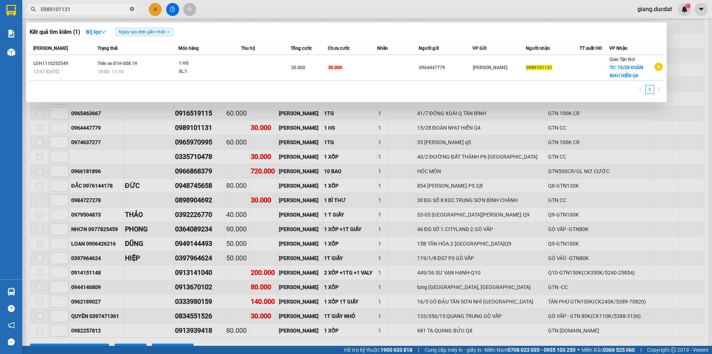
click at [130, 8] on icon "close-circle" at bounding box center [132, 9] width 4 height 4
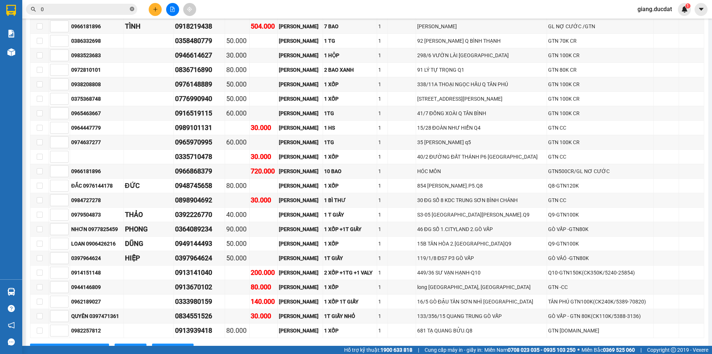
paste input "918349423"
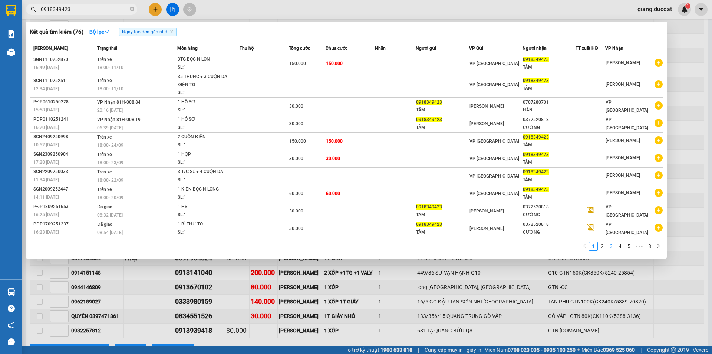
type input "0918349423"
click at [607, 247] on li "3" at bounding box center [611, 246] width 9 height 9
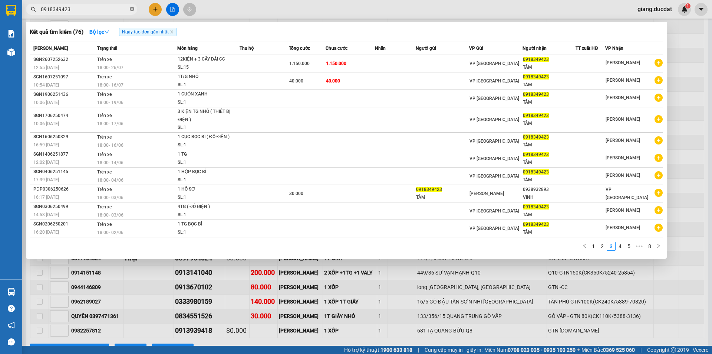
click at [131, 10] on icon "close-circle" at bounding box center [132, 9] width 4 height 4
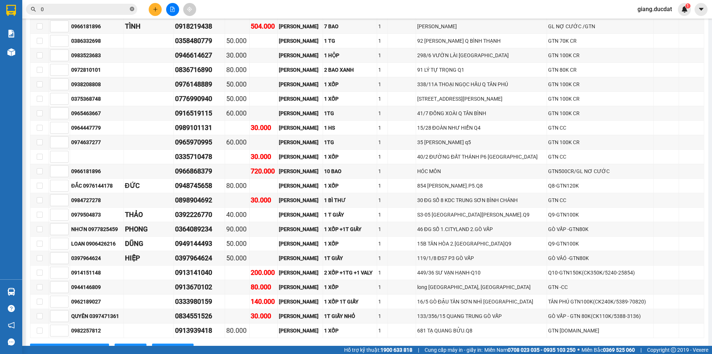
paste input "976748990"
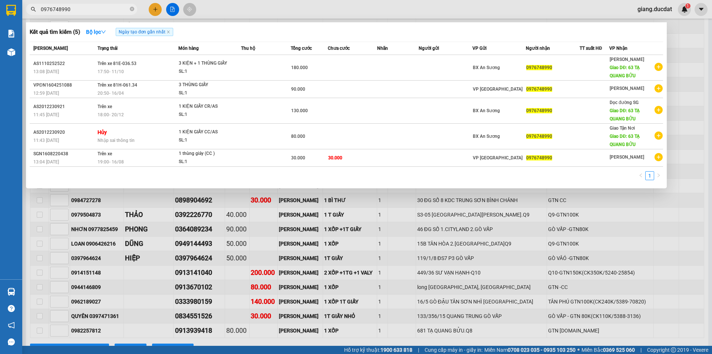
type input "0976748990"
click at [132, 10] on icon "close-circle" at bounding box center [132, 9] width 4 height 4
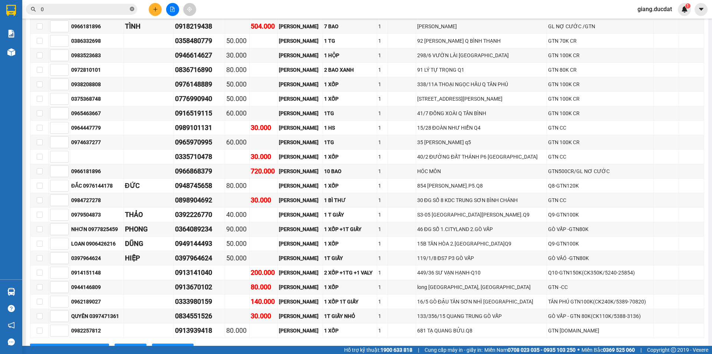
paste input "921142345"
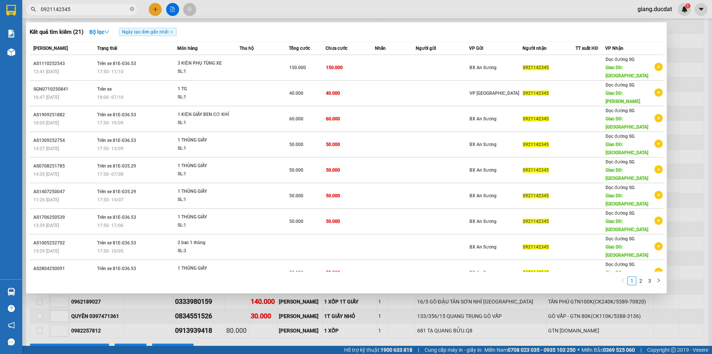
type input "0921142345"
click at [172, 302] on div at bounding box center [356, 177] width 712 height 354
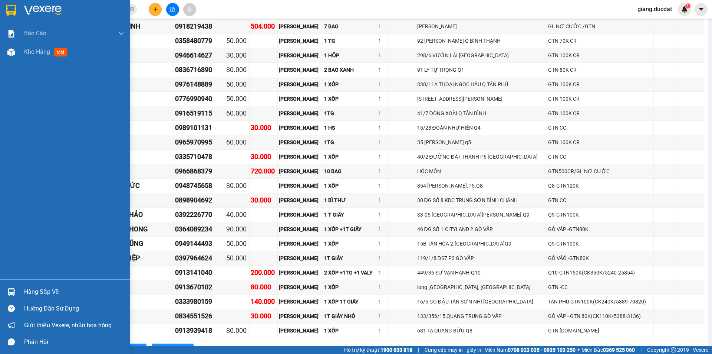
click at [16, 15] on div at bounding box center [11, 10] width 13 height 13
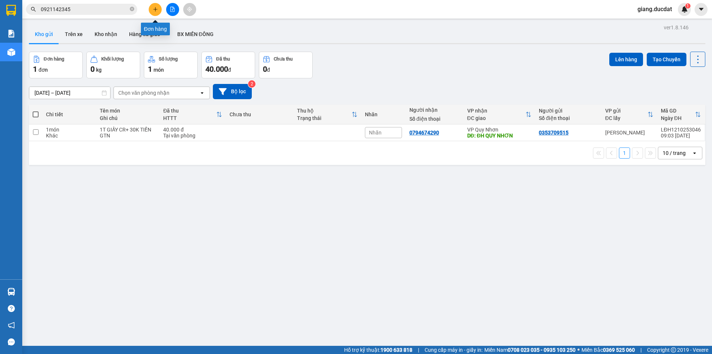
click at [159, 7] on button at bounding box center [155, 9] width 13 height 13
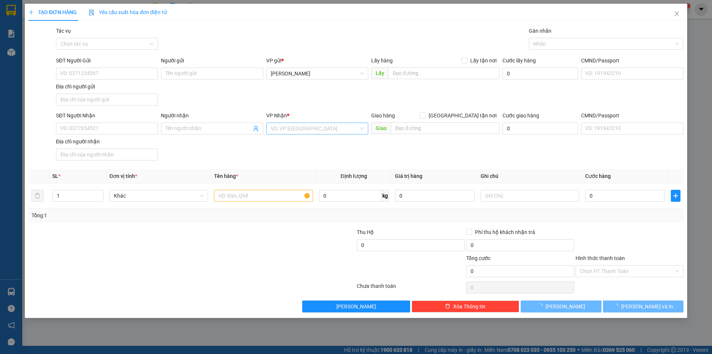
click at [305, 132] on input "search" at bounding box center [315, 128] width 88 height 11
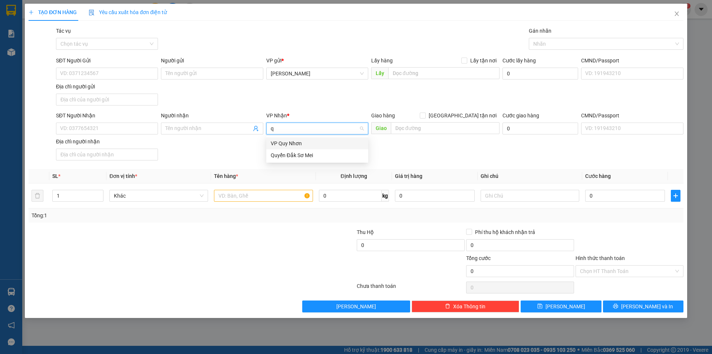
type input "q"
click at [300, 145] on div "VP Quy Nhơn" at bounding box center [317, 143] width 93 height 8
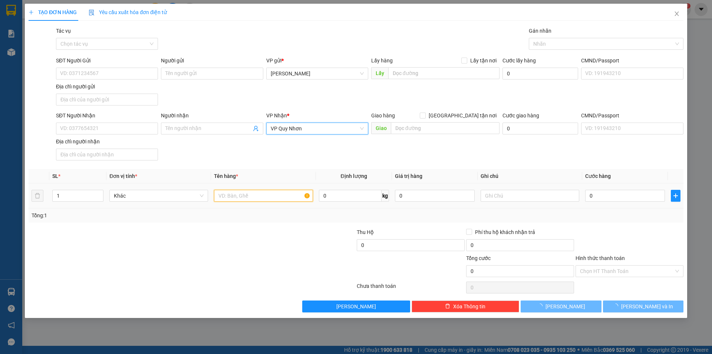
click at [270, 193] on input "text" at bounding box center [263, 196] width 99 height 12
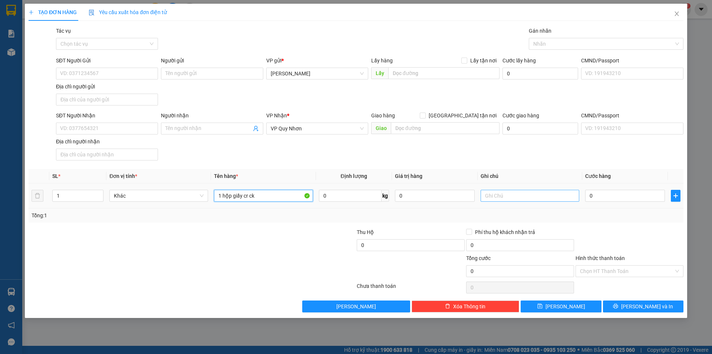
type input "1 hộp giấy cr ck"
click at [532, 197] on input "text" at bounding box center [530, 196] width 99 height 12
click at [518, 196] on input "CR CK" at bounding box center [530, 196] width 99 height 12
paste input "5387 - 11976"
type input "CR CK ( 5387 - 11976)"
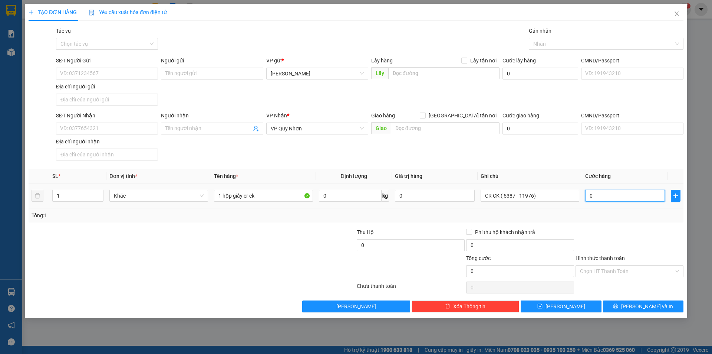
click at [611, 194] on input "0" at bounding box center [625, 196] width 80 height 12
type input "4"
type input "40"
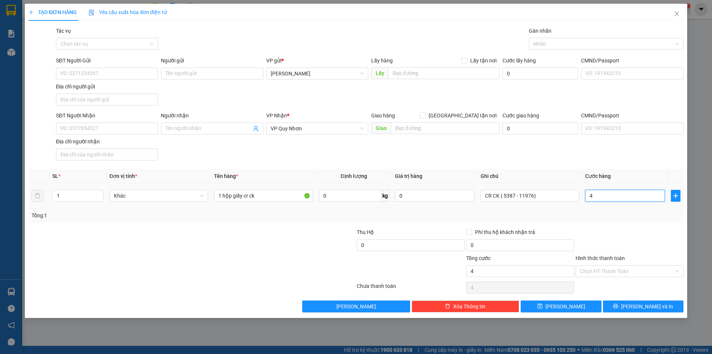
type input "40"
type input "40.000"
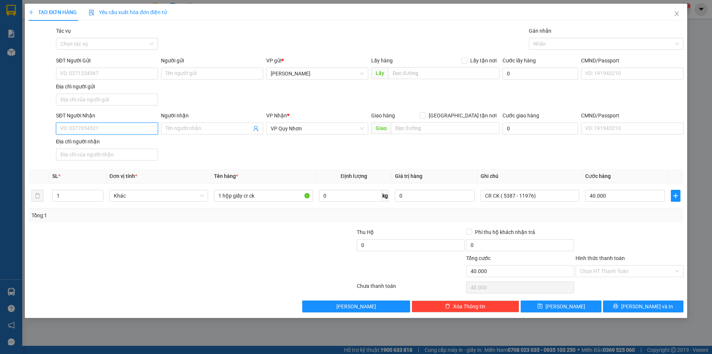
click at [101, 129] on input "SĐT Người Nhận" at bounding box center [107, 128] width 102 height 12
type input "0914168283"
click at [99, 75] on input "SĐT Người Gửi" at bounding box center [107, 74] width 102 height 12
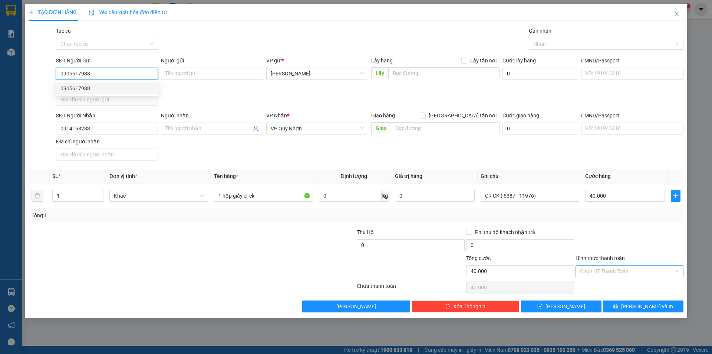
type input "0905617988"
click at [632, 267] on input "Hình thức thanh toán" at bounding box center [627, 270] width 94 height 11
click at [631, 244] on div at bounding box center [629, 241] width 109 height 26
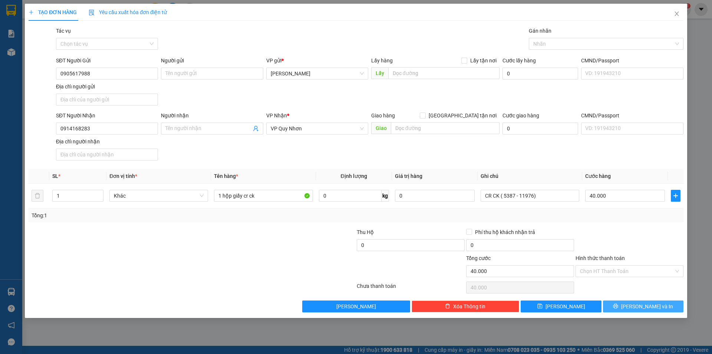
click at [649, 305] on span "[PERSON_NAME] và In" at bounding box center [647, 306] width 52 height 8
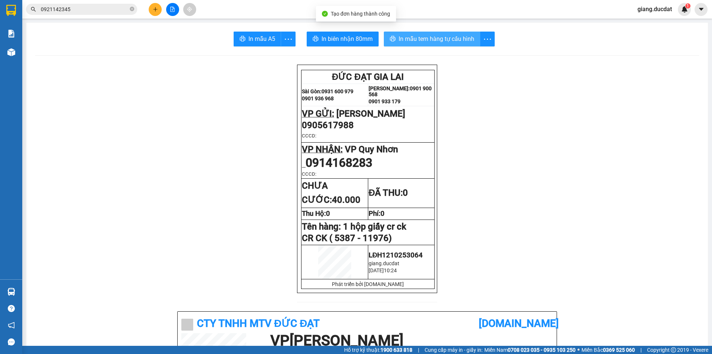
click at [445, 39] on span "In mẫu tem hàng tự cấu hình" at bounding box center [437, 38] width 76 height 9
click at [131, 9] on icon "close-circle" at bounding box center [132, 9] width 4 height 4
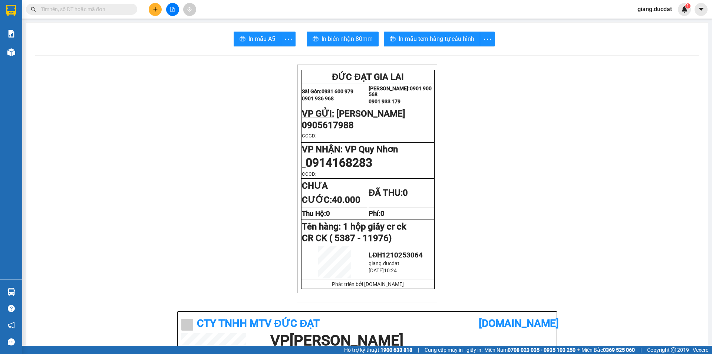
click at [108, 9] on input "text" at bounding box center [85, 9] width 88 height 8
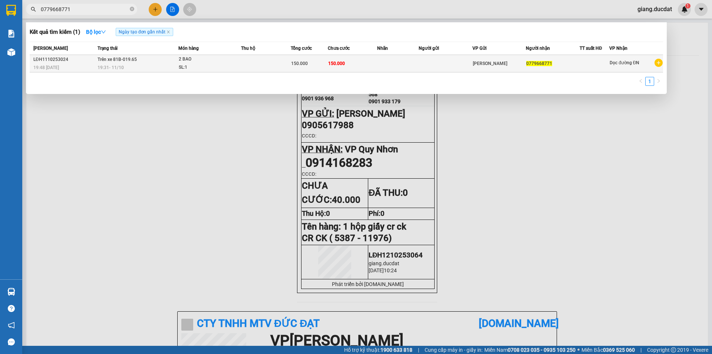
type input "0779668771"
click at [212, 61] on div "2 BAO" at bounding box center [207, 59] width 56 height 8
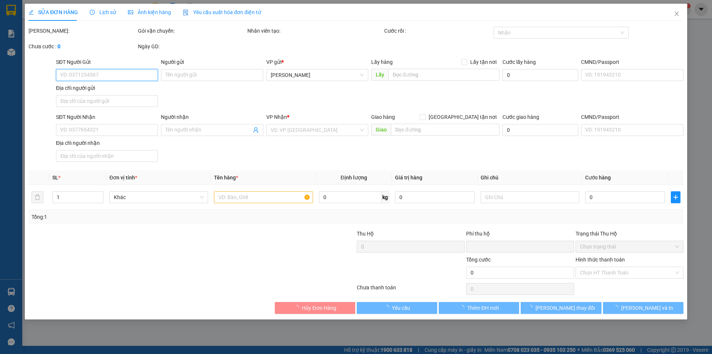
type input "0779668771"
type input "0"
type input "150.000"
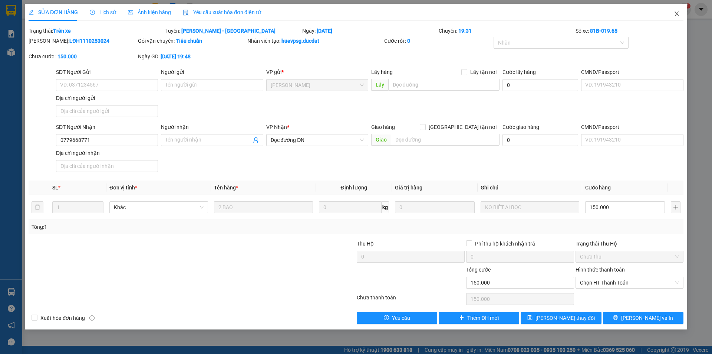
click at [681, 10] on span "Close" at bounding box center [677, 14] width 21 height 21
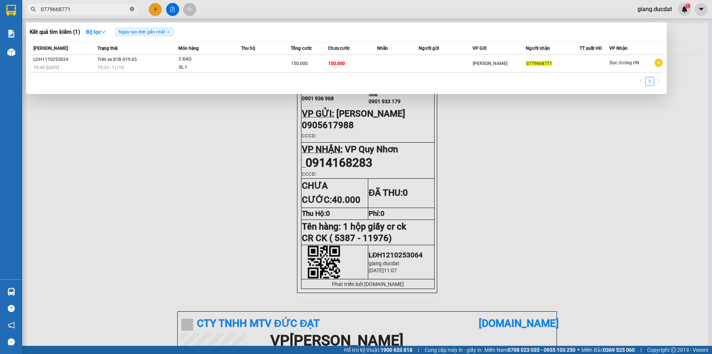
click at [133, 9] on icon "close-circle" at bounding box center [132, 9] width 4 height 4
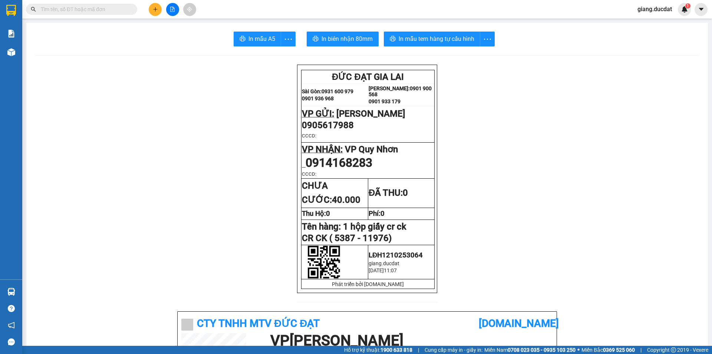
click at [121, 9] on input "text" at bounding box center [85, 9] width 88 height 8
paste input "357238579"
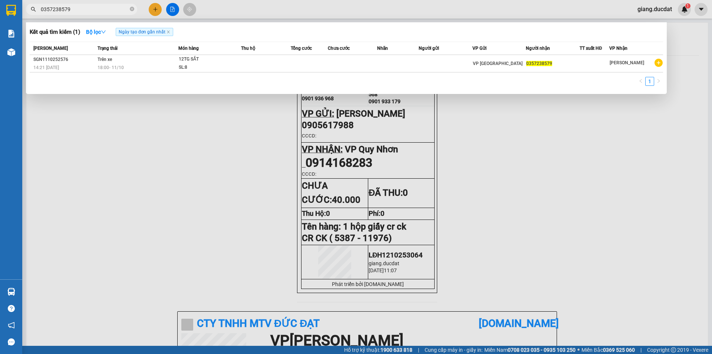
type input "0357238579"
click at [446, 84] on div "1" at bounding box center [347, 83] width 634 height 13
click at [225, 183] on div at bounding box center [356, 177] width 712 height 354
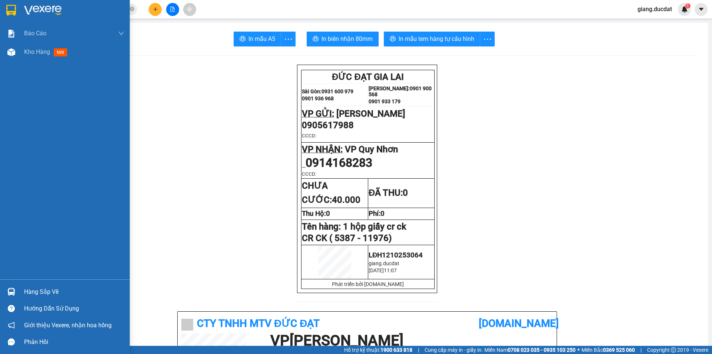
click at [17, 19] on div at bounding box center [65, 12] width 130 height 24
click at [17, 18] on div at bounding box center [65, 12] width 130 height 24
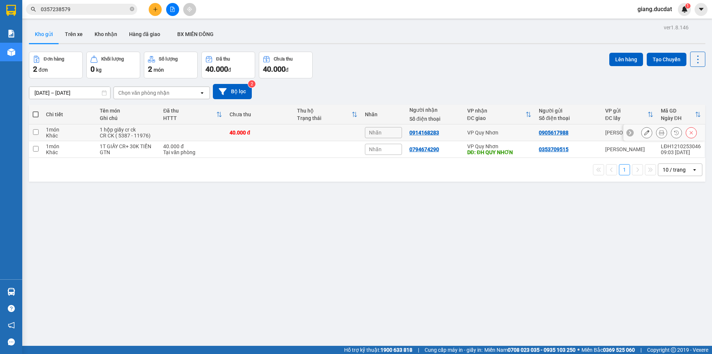
click at [36, 131] on input "checkbox" at bounding box center [36, 132] width 6 height 6
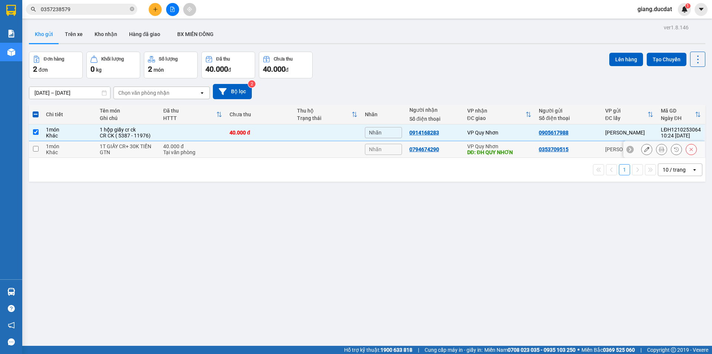
click at [34, 148] on input "checkbox" at bounding box center [36, 149] width 6 height 6
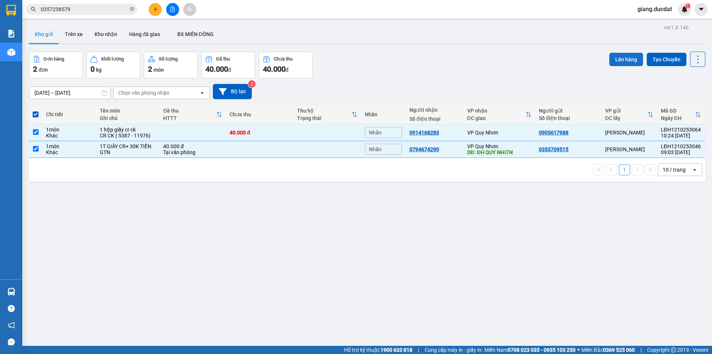
click at [617, 56] on button "Lên hàng" at bounding box center [627, 59] width 34 height 13
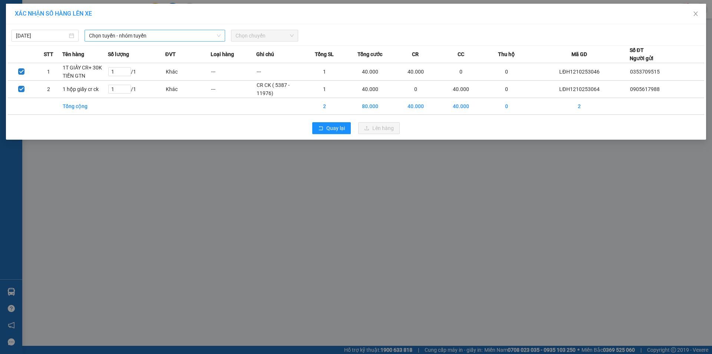
drag, startPoint x: 168, startPoint y: 35, endPoint x: 165, endPoint y: 37, distance: 3.8
click at [168, 35] on span "Chọn tuyến - nhóm tuyến" at bounding box center [155, 35] width 132 height 11
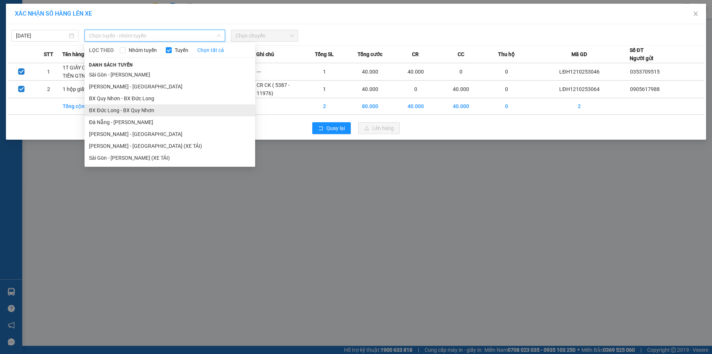
click at [135, 107] on li "BX Đức Long - BX Quy Nhơn" at bounding box center [170, 110] width 171 height 12
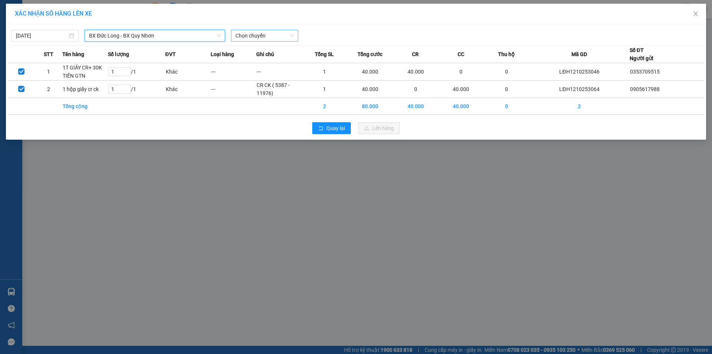
click at [260, 38] on span "Chọn chuyến" at bounding box center [265, 35] width 58 height 11
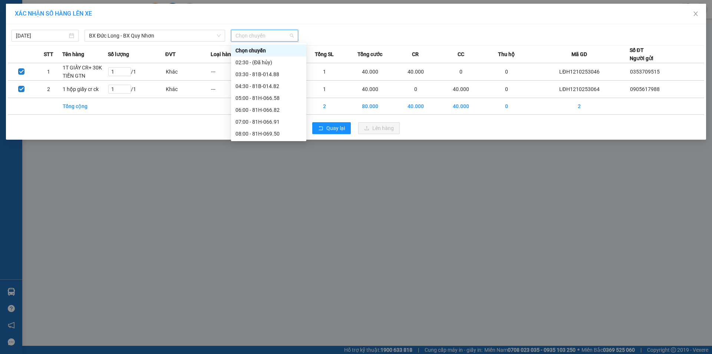
click at [263, 177] on div "11:30 - 81H-066.76" at bounding box center [269, 181] width 66 height 8
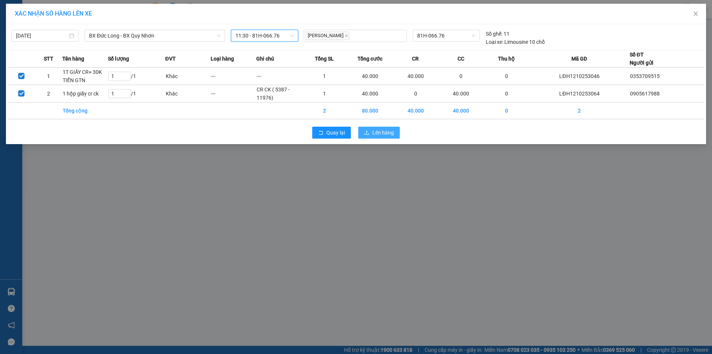
click at [374, 134] on span "Lên hàng" at bounding box center [383, 132] width 22 height 8
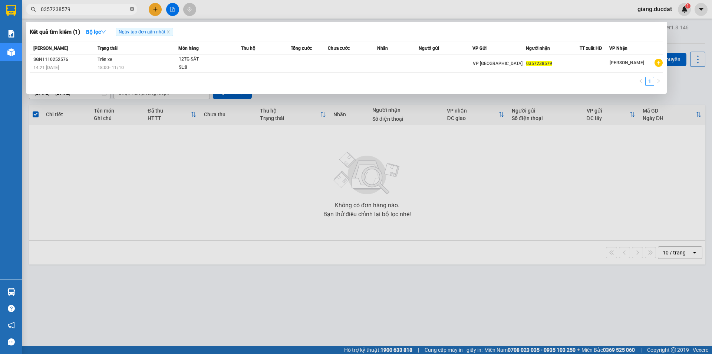
click at [130, 11] on icon "close-circle" at bounding box center [132, 9] width 4 height 4
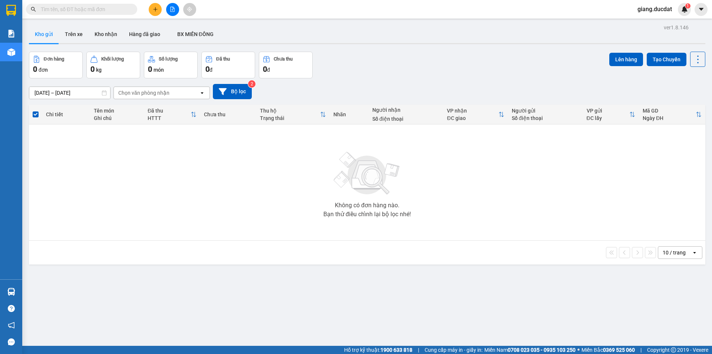
click at [117, 9] on input "text" at bounding box center [85, 9] width 88 height 8
paste input "BẢO SEVEN"
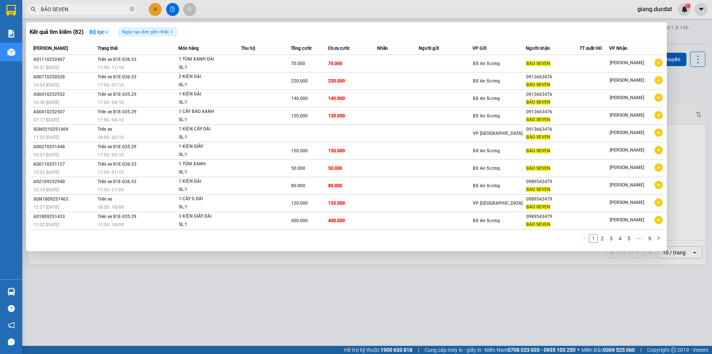
type input "BẢO SEVEN"
click at [135, 7] on span "BẢO SEVEN" at bounding box center [81, 9] width 111 height 11
click at [128, 11] on input "BẢO SEVEN" at bounding box center [85, 9] width 88 height 8
click at [134, 9] on icon "close-circle" at bounding box center [132, 9] width 4 height 4
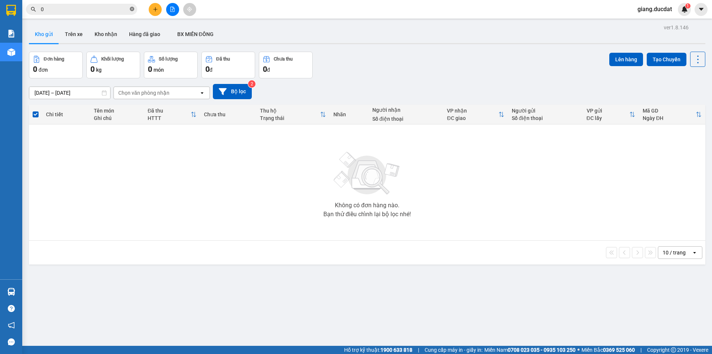
paste input "399623479"
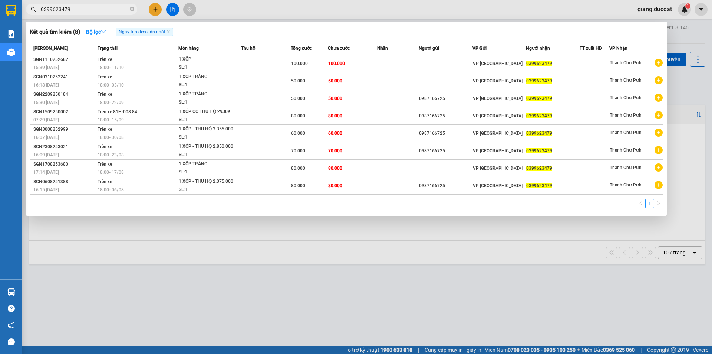
type input "0399623479"
click at [132, 10] on icon "close-circle" at bounding box center [132, 9] width 4 height 4
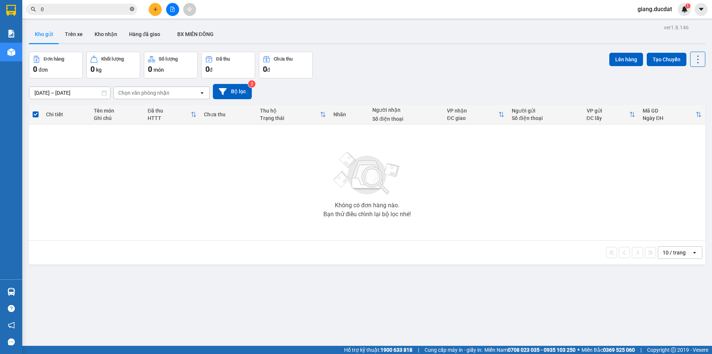
paste input "986713684"
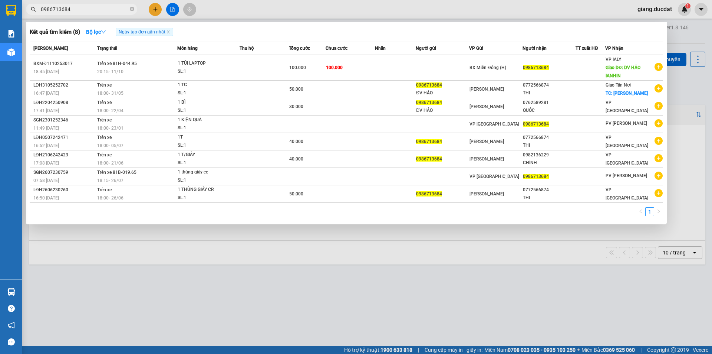
type input "0986713684"
click at [132, 9] on icon "close-circle" at bounding box center [132, 9] width 4 height 4
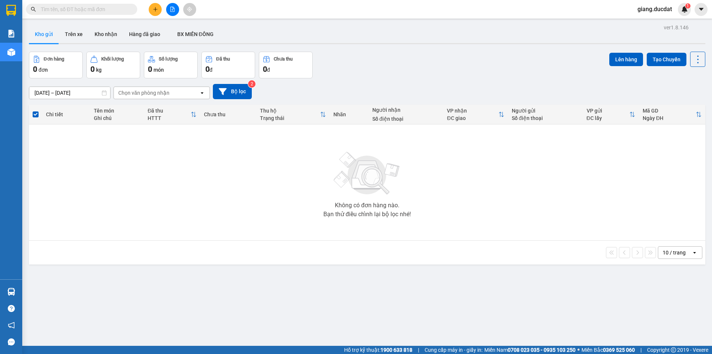
click at [109, 9] on input "text" at bounding box center [85, 9] width 88 height 8
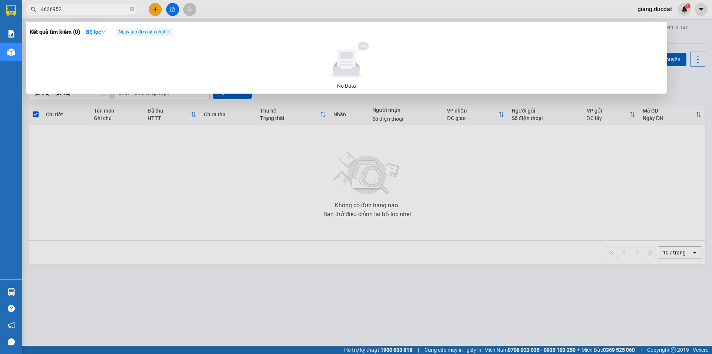
click at [42, 11] on input "4636952" at bounding box center [85, 9] width 88 height 8
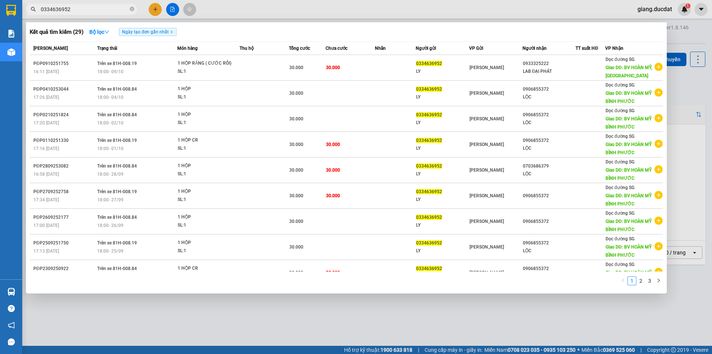
click at [56, 13] on input "0334636952" at bounding box center [85, 9] width 88 height 8
click at [60, 13] on input "0334636952" at bounding box center [85, 9] width 88 height 8
type input "0334636952"
click at [128, 7] on span "0334636952" at bounding box center [81, 9] width 111 height 11
click at [132, 7] on icon "close-circle" at bounding box center [132, 9] width 4 height 4
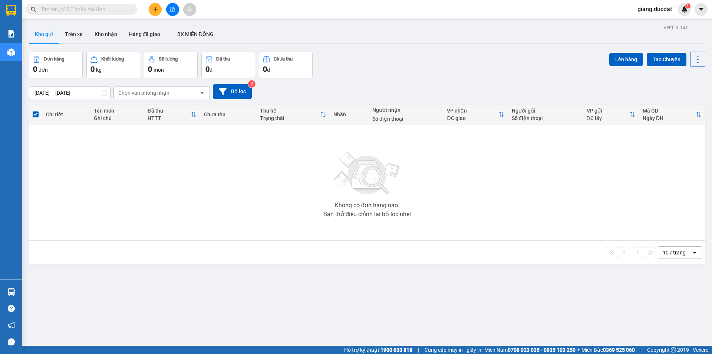
click at [122, 7] on input "text" at bounding box center [85, 9] width 88 height 8
paste input "935035363"
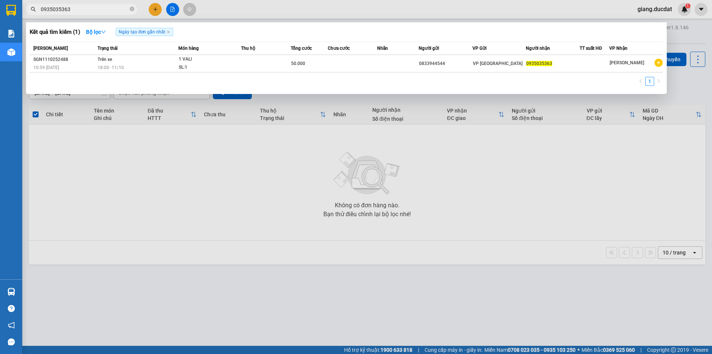
type input "0935035363"
click at [131, 11] on icon "close-circle" at bounding box center [132, 9] width 4 height 4
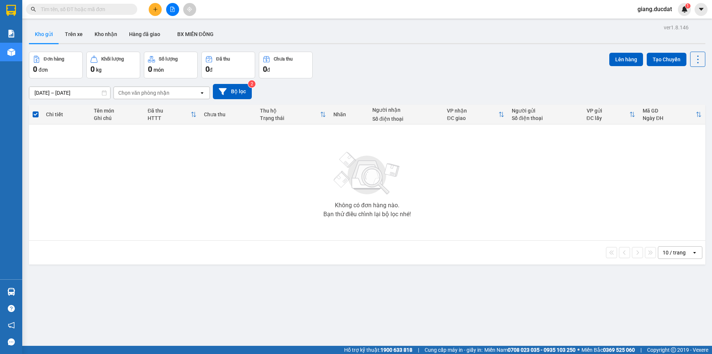
click at [119, 9] on input "text" at bounding box center [85, 9] width 88 height 8
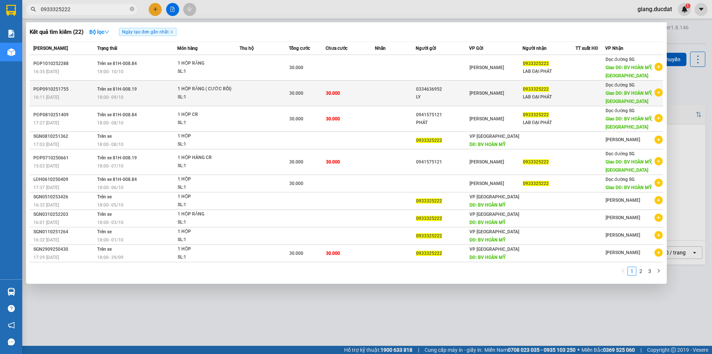
type input "0933325222"
click at [393, 93] on td at bounding box center [395, 94] width 41 height 26
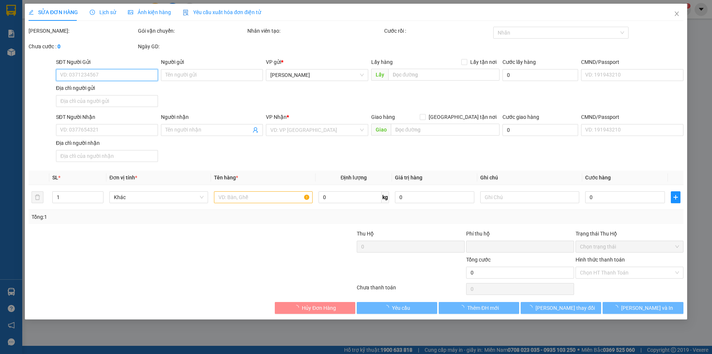
type input "0334636952"
type input "LY"
type input "0933325222"
type input "LAB ĐẠI PHÁT"
type input "BV HOÀN MỸ, [GEOGRAPHIC_DATA]"
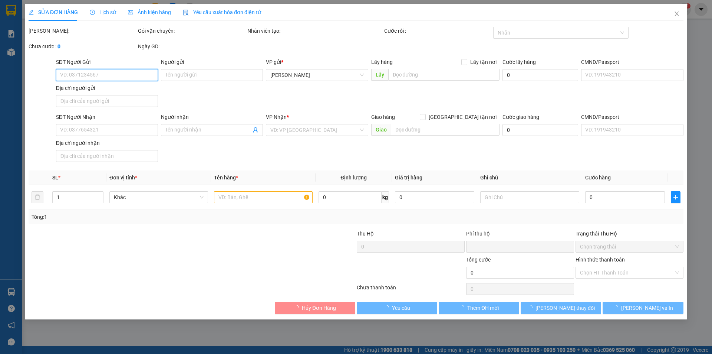
type input "0"
type input "30.000"
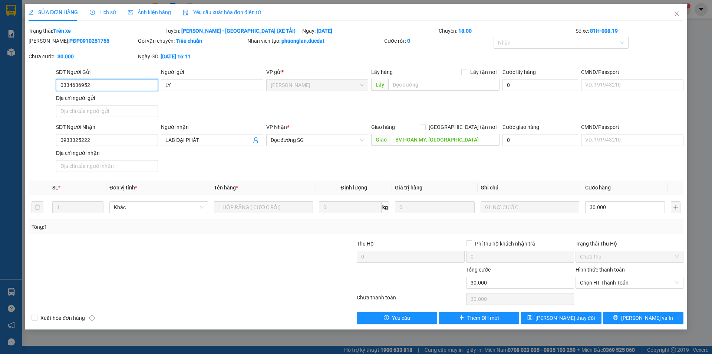
click at [110, 83] on input "0334636952" at bounding box center [107, 85] width 102 height 12
click at [682, 14] on span "Close" at bounding box center [677, 14] width 21 height 21
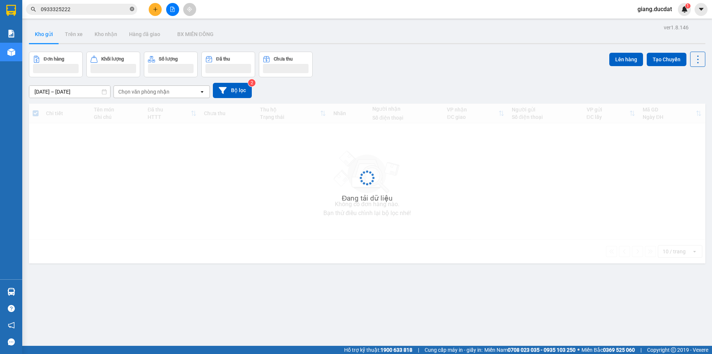
click at [132, 10] on icon "close-circle" at bounding box center [132, 9] width 4 height 4
click at [116, 11] on input "text" at bounding box center [85, 9] width 88 height 8
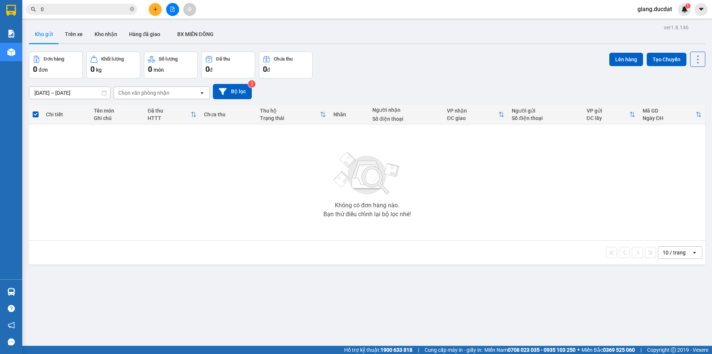
paste input "986713684"
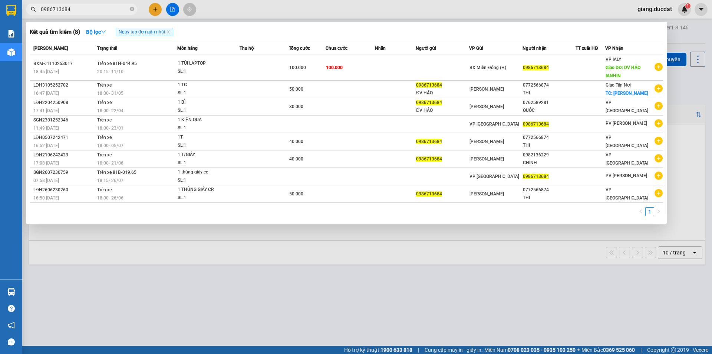
type input "0986713684"
click at [132, 10] on icon "close-circle" at bounding box center [132, 9] width 4 height 4
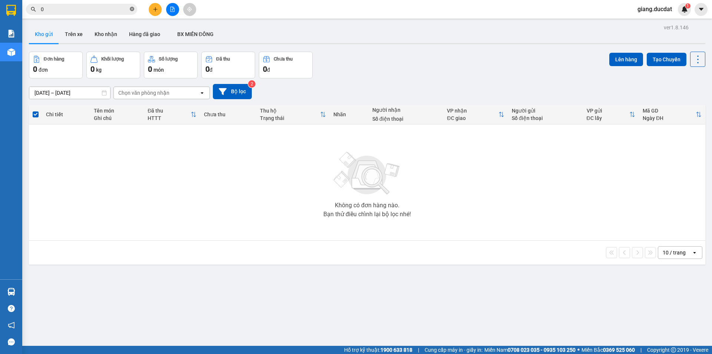
paste input "932000840"
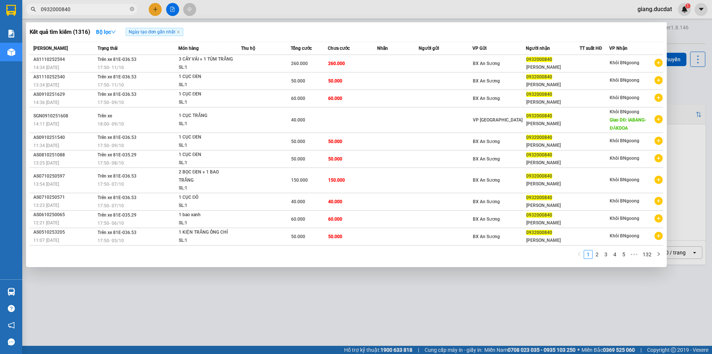
type input "0932000840"
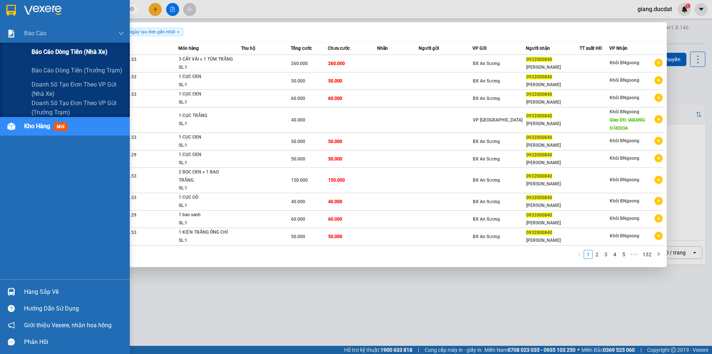
click at [31, 50] on div "Báo cáo dòng tiền (nhà xe)" at bounding box center [65, 52] width 130 height 19
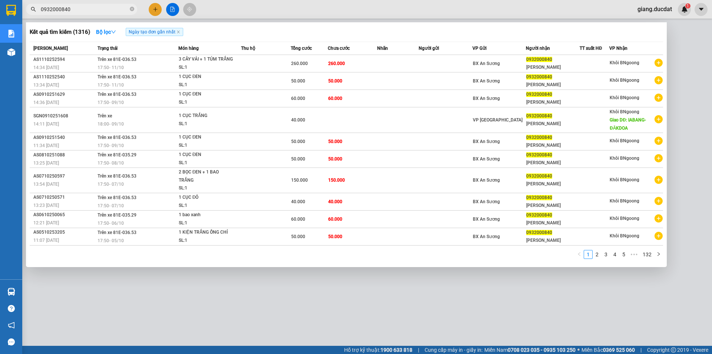
click at [244, 9] on div at bounding box center [356, 177] width 712 height 354
click at [129, 11] on span "0932000840" at bounding box center [81, 9] width 111 height 11
click at [132, 10] on icon "close-circle" at bounding box center [132, 9] width 4 height 4
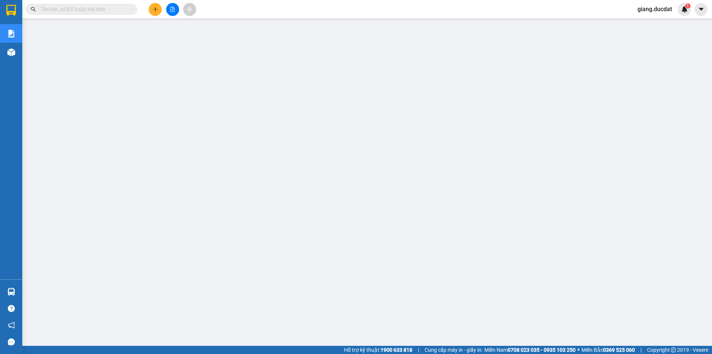
click at [112, 9] on input "text" at bounding box center [85, 9] width 88 height 8
paste input "BẢO SEVEN"
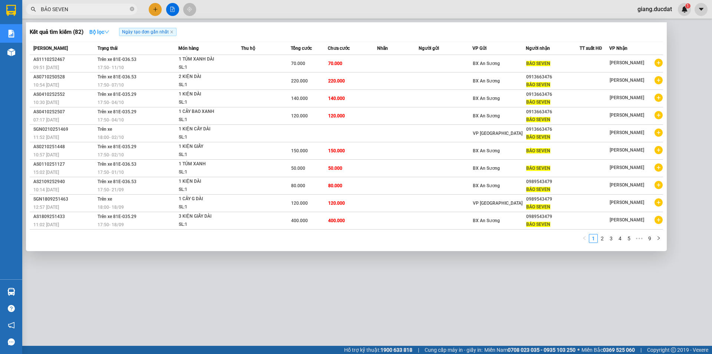
click at [104, 30] on strong "Bộ lọc" at bounding box center [99, 32] width 20 height 6
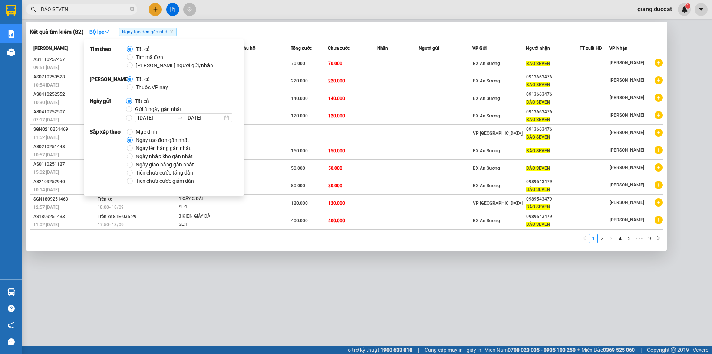
click at [150, 142] on span "Ngày tạo đơn gần nhất" at bounding box center [162, 140] width 59 height 8
click at [133, 142] on input "Ngày tạo đơn gần nhất" at bounding box center [130, 140] width 6 height 6
click at [329, 27] on div "Kết quả tìm kiếm ( 82 ) Bộ lọc Ngày tạo đơn gần nhất" at bounding box center [347, 32] width 634 height 12
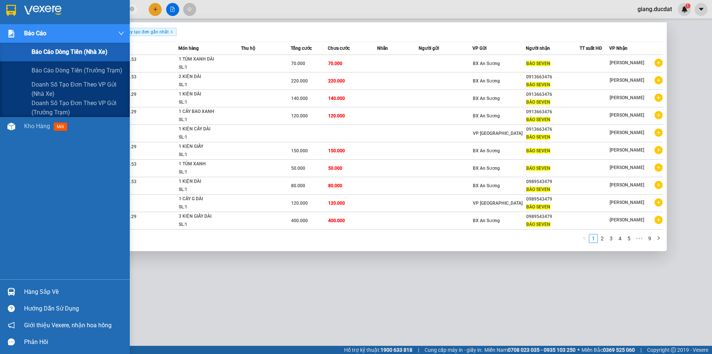
click at [44, 52] on span "Báo cáo dòng tiền (nhà xe)" at bounding box center [70, 51] width 76 height 9
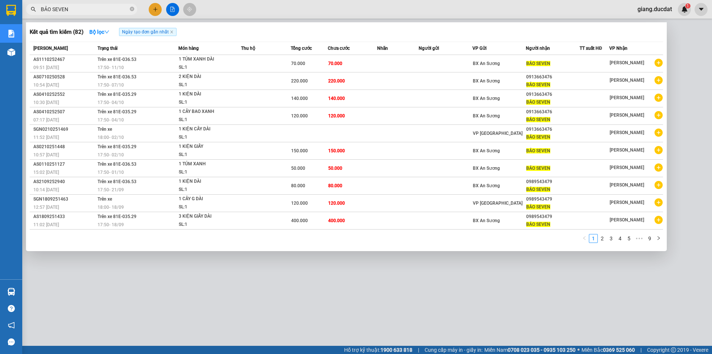
click at [234, 4] on div at bounding box center [356, 177] width 712 height 354
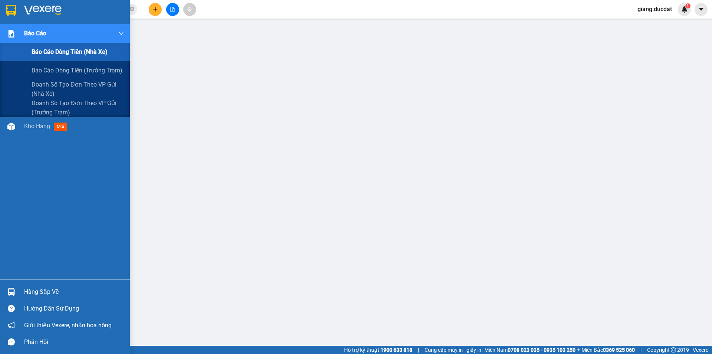
click at [37, 58] on div "Báo cáo dòng tiền (nhà xe)" at bounding box center [78, 52] width 93 height 19
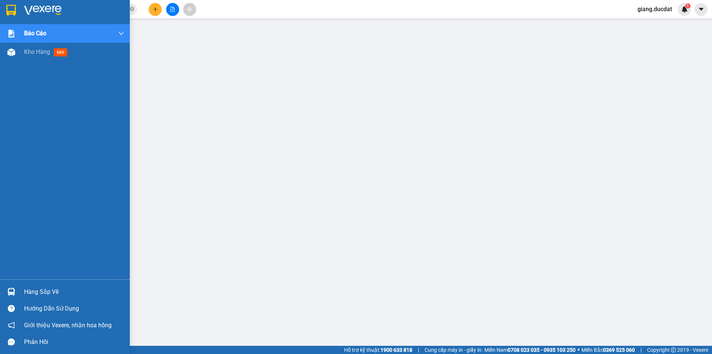
click at [15, 14] on img at bounding box center [11, 10] width 10 height 11
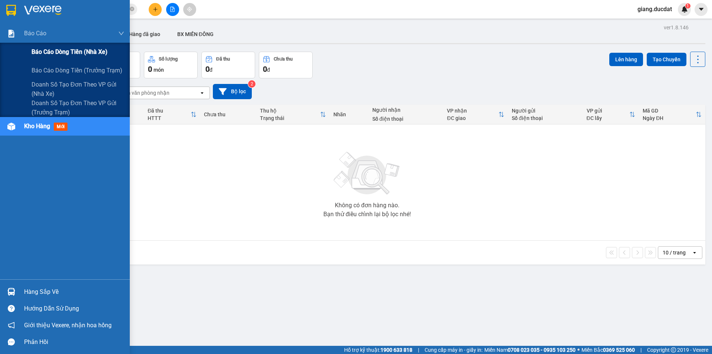
click at [38, 54] on span "Báo cáo dòng tiền (nhà xe)" at bounding box center [70, 51] width 76 height 9
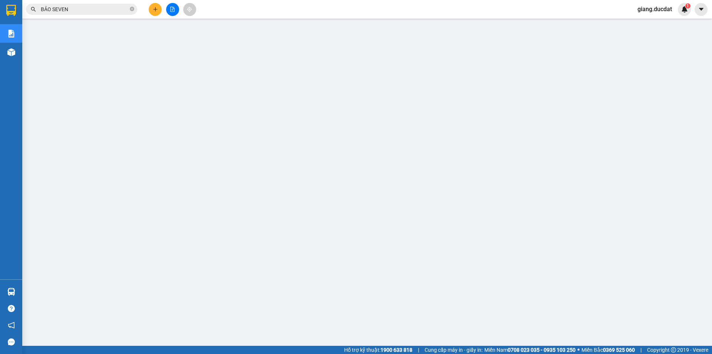
click at [226, 12] on div "Kết quả tìm kiếm ( 82 ) Bộ lọc Ngày tạo đơn gần nhất Mã ĐH Trạng thái Món hàng …" at bounding box center [356, 9] width 712 height 19
click at [129, 10] on span "BẢO SEVEN" at bounding box center [81, 9] width 111 height 11
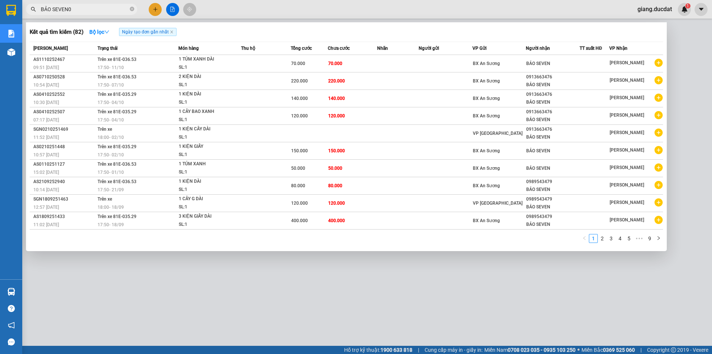
paste input "396823046"
type input "BẢO SEVEN0396823046"
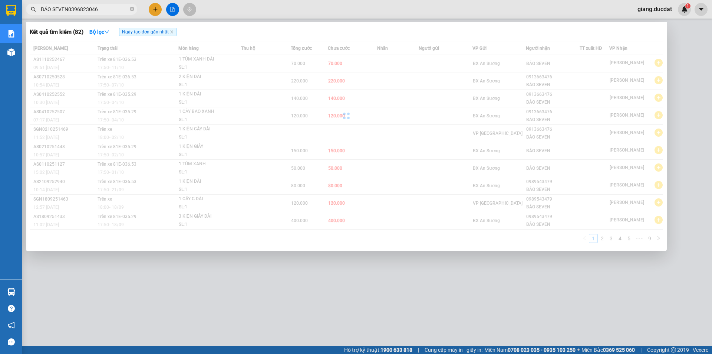
click at [126, 6] on input "BẢO SEVEN0396823046" at bounding box center [85, 9] width 88 height 8
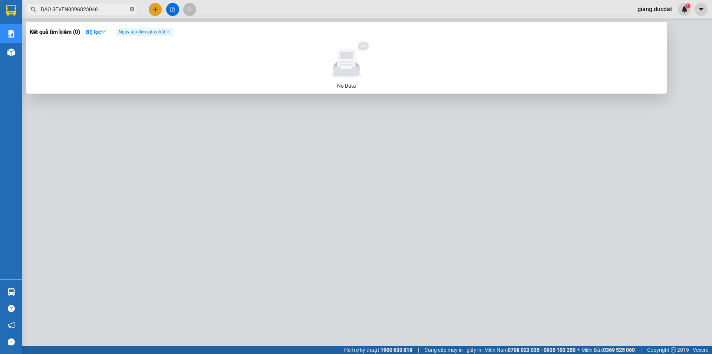
click at [131, 11] on icon "close-circle" at bounding box center [132, 9] width 4 height 4
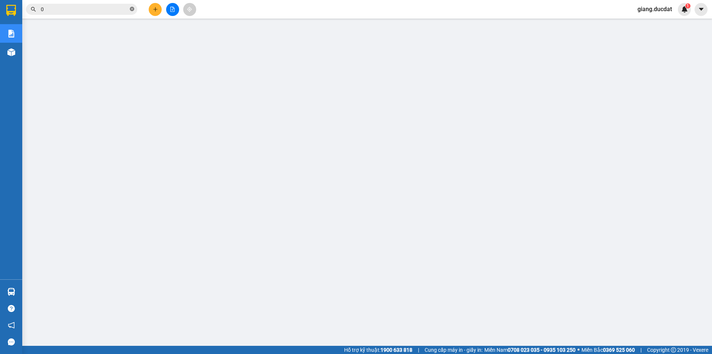
paste input "396823046"
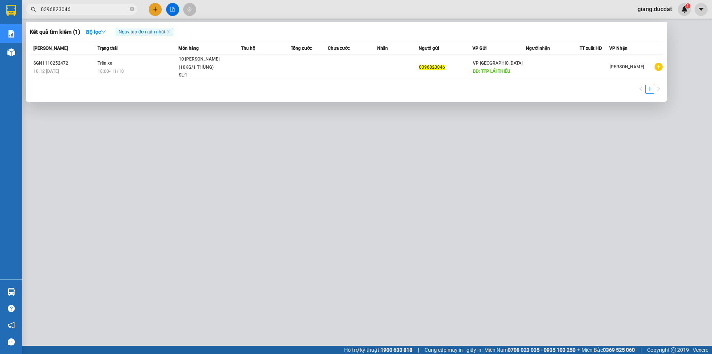
type input "0396823046"
